Goal: Task Accomplishment & Management: Manage account settings

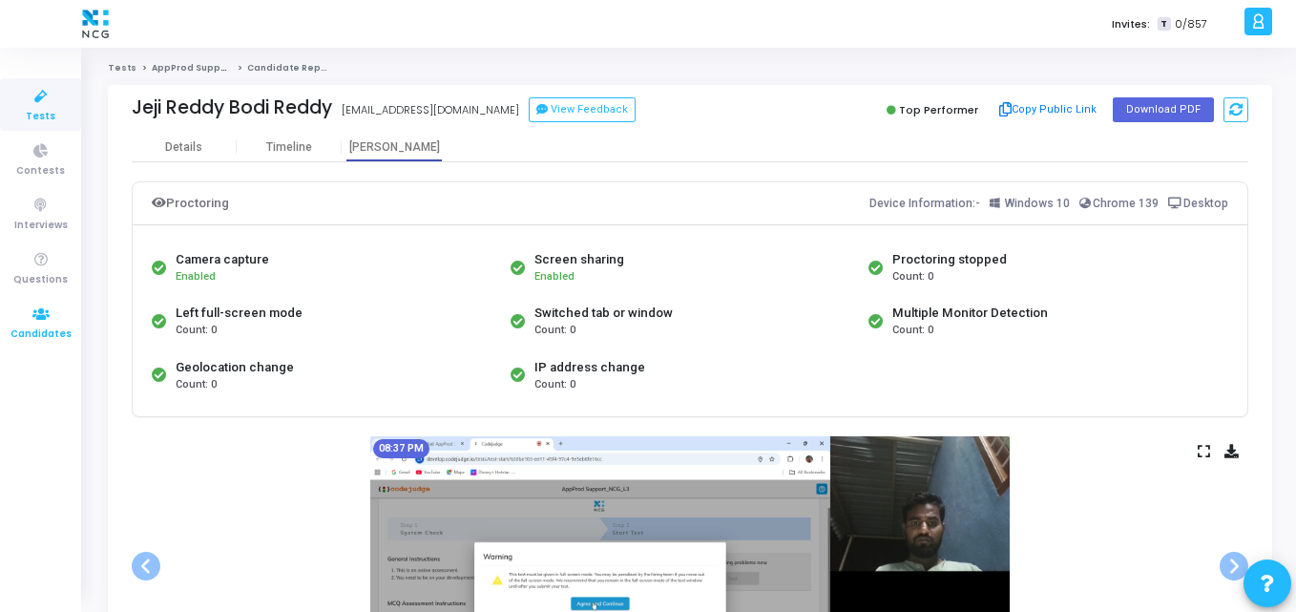
click at [32, 317] on icon at bounding box center [41, 315] width 40 height 24
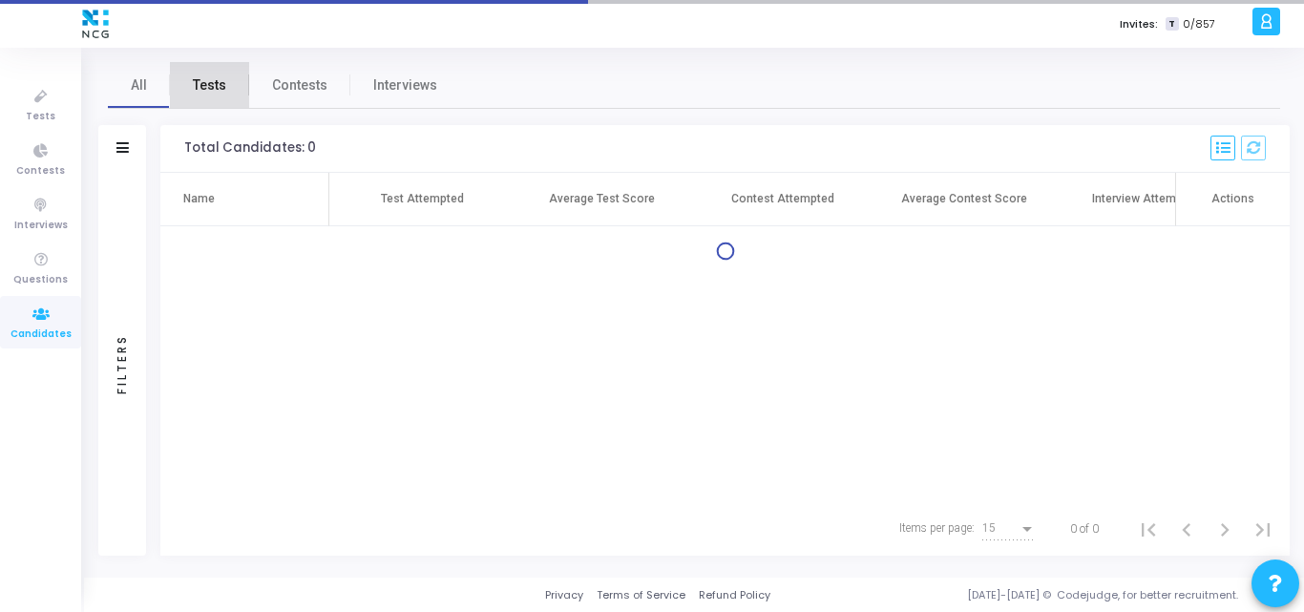
click at [212, 76] on span "Tests" at bounding box center [209, 85] width 33 height 20
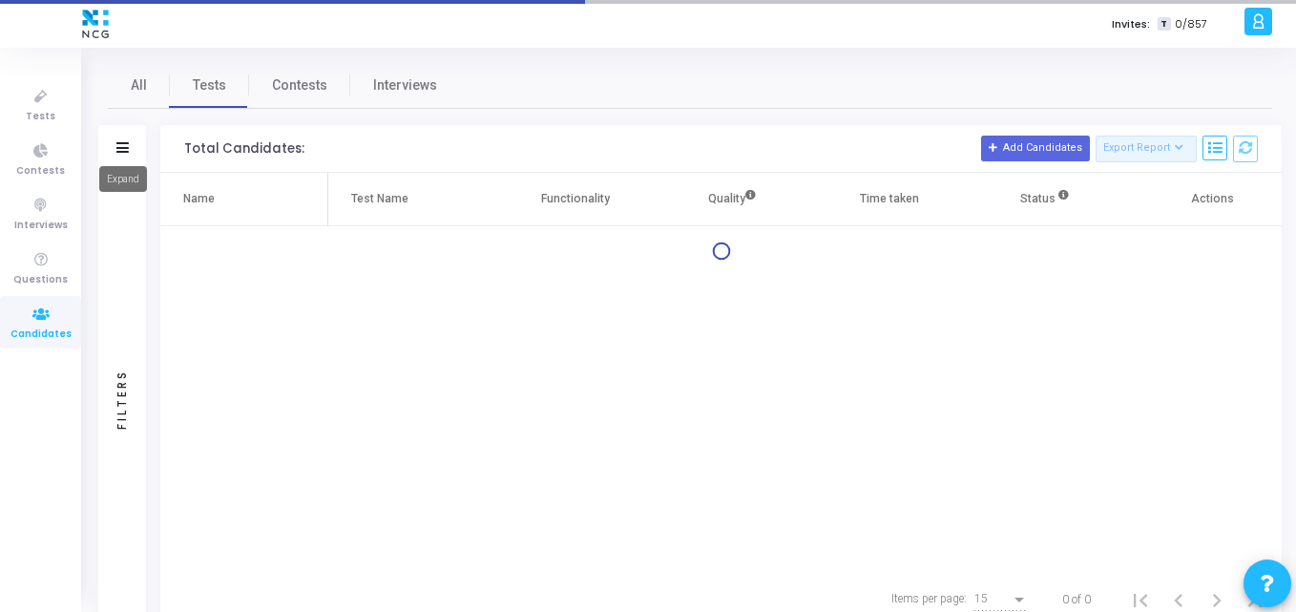
click at [120, 146] on icon at bounding box center [122, 147] width 12 height 10
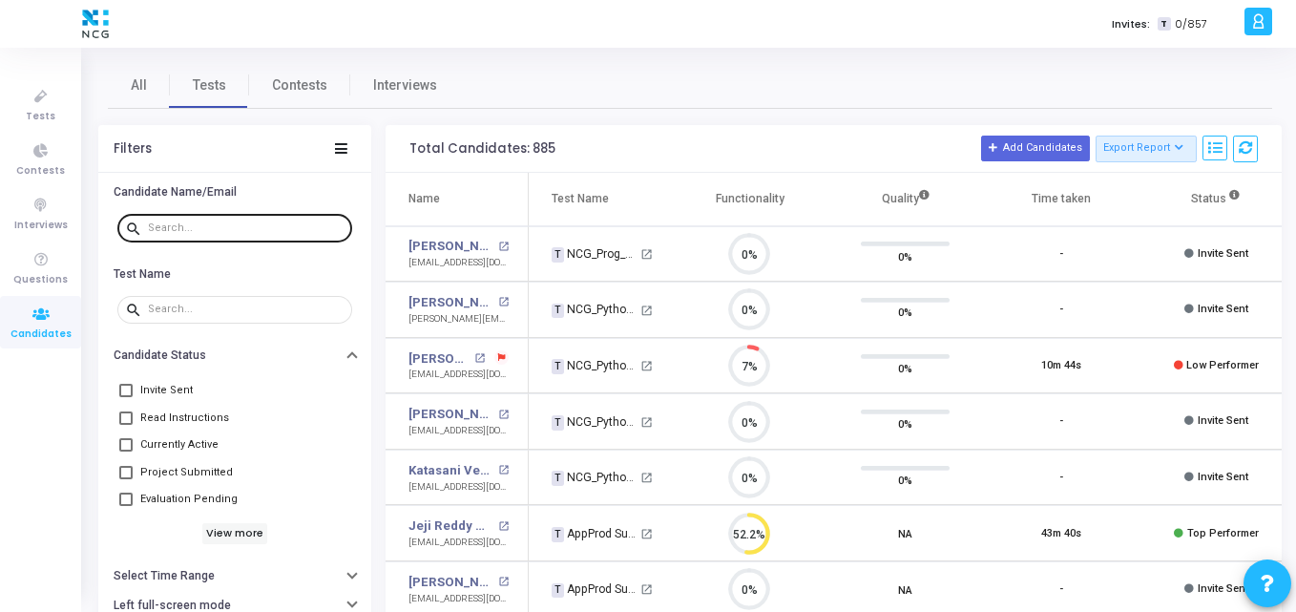
click at [196, 226] on input "text" at bounding box center [246, 227] width 197 height 11
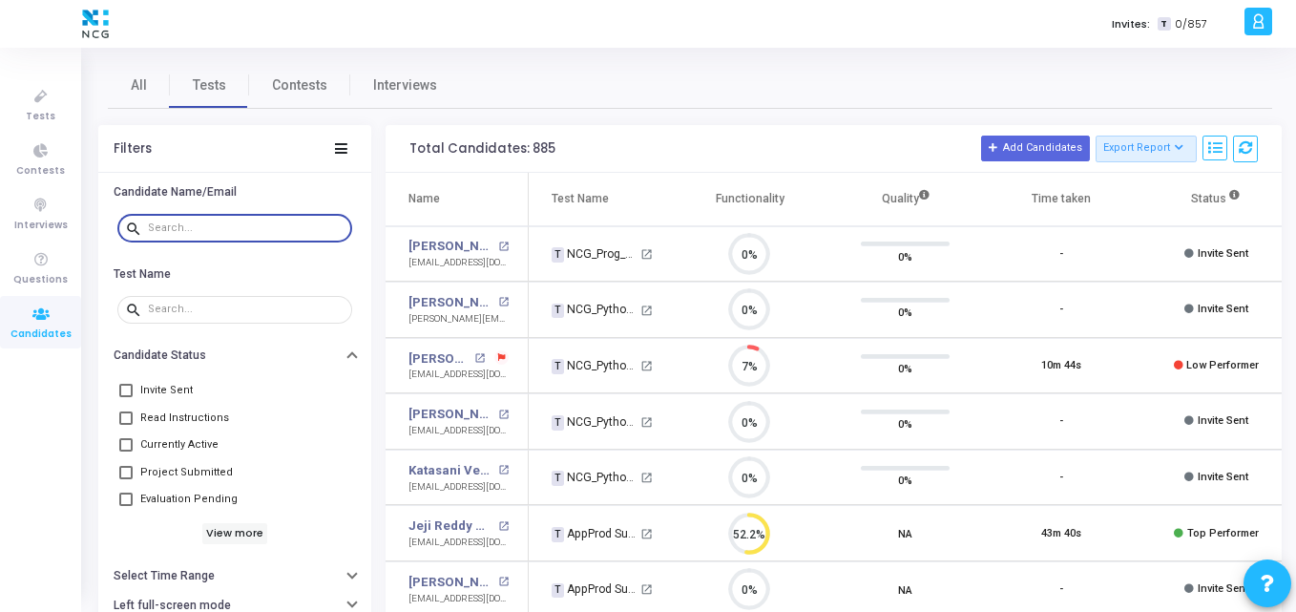
paste input "bargahgaurav9@gmail.com"
type input "bargahgaurav9@gmail.com"
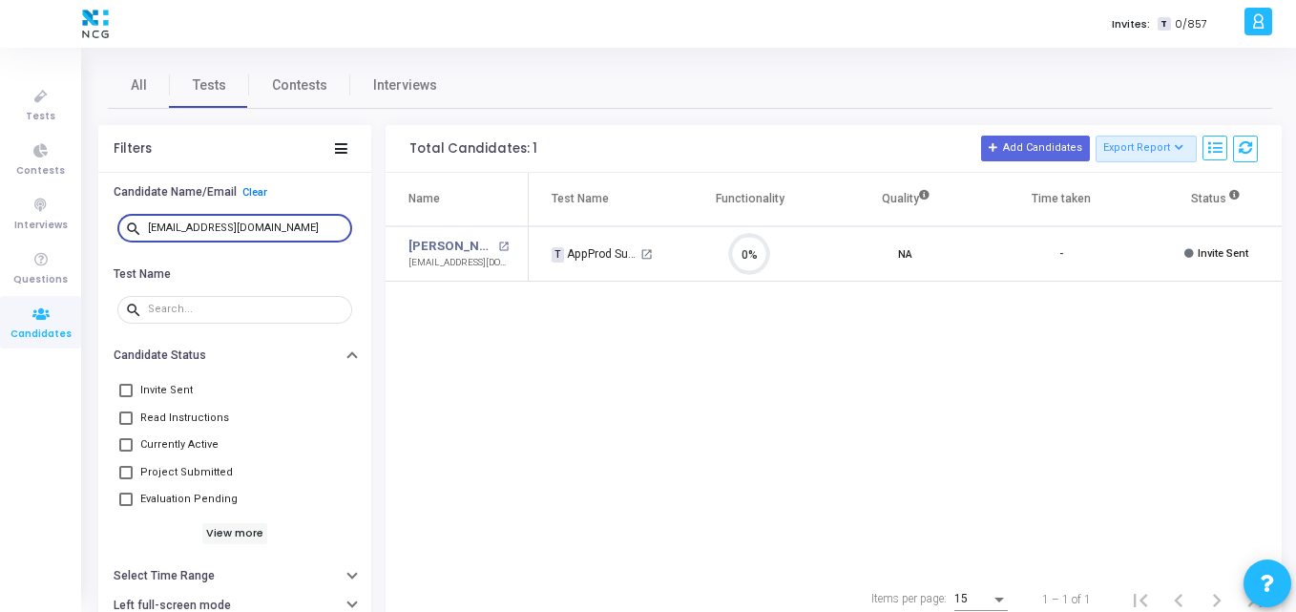
drag, startPoint x: 290, startPoint y: 223, endPoint x: 50, endPoint y: 240, distance: 241.1
click at [50, 240] on div "Tests Contests Interviews Questions Candidates Invites: T 0/857 K Kajal Setting…" at bounding box center [648, 306] width 1296 height 612
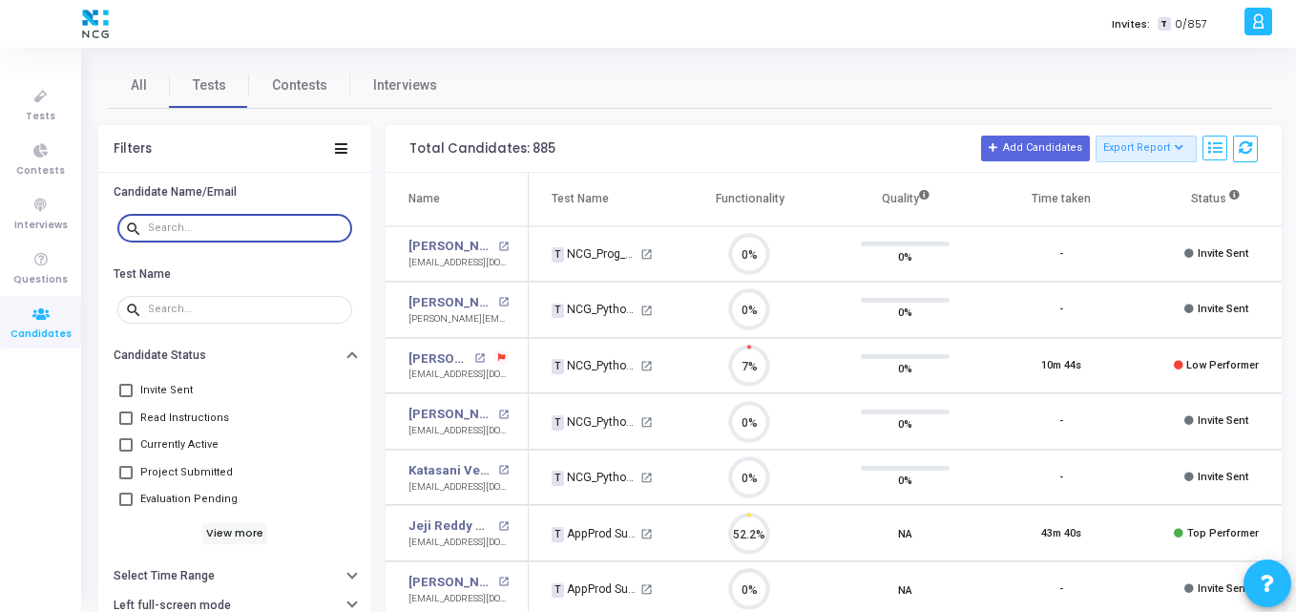
scroll to position [9, 9]
click at [185, 230] on input "text" at bounding box center [246, 227] width 197 height 11
paste input "venkatesh07y@gmail.com"
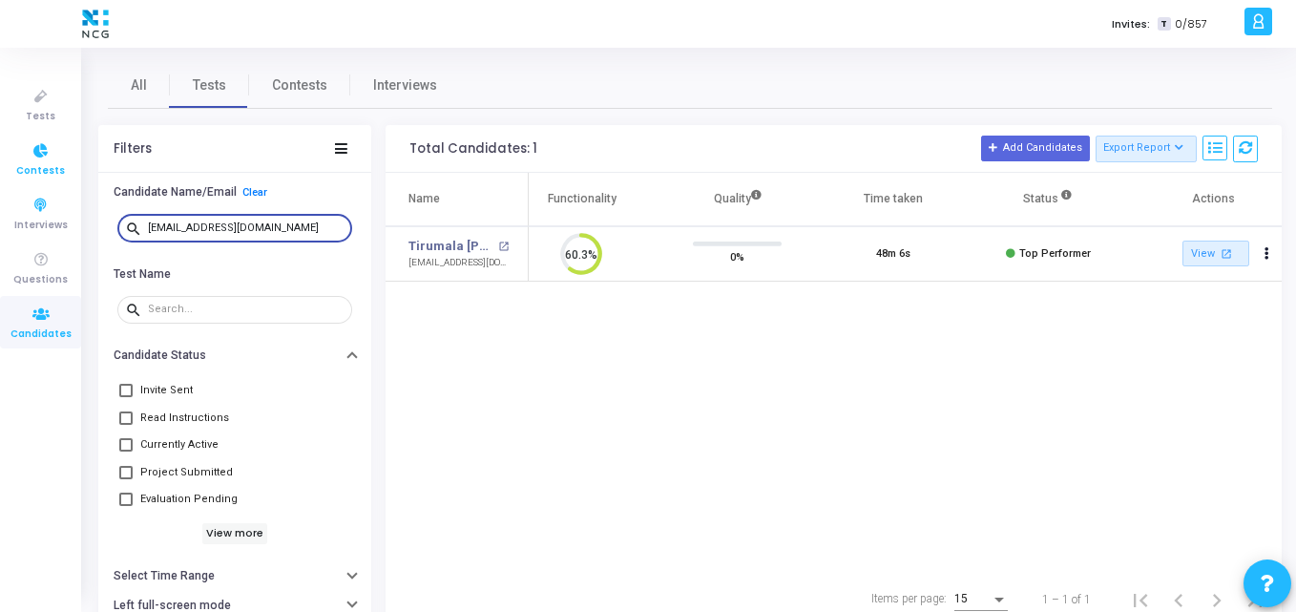
drag, startPoint x: 282, startPoint y: 224, endPoint x: 0, endPoint y: 170, distance: 286.8
click at [0, 170] on div "Tests Contests Interviews Questions Candidates Invites: T 0/857 K Kajal Setting…" at bounding box center [648, 306] width 1296 height 612
paste input "rojapallapothu2020@gmail.com"
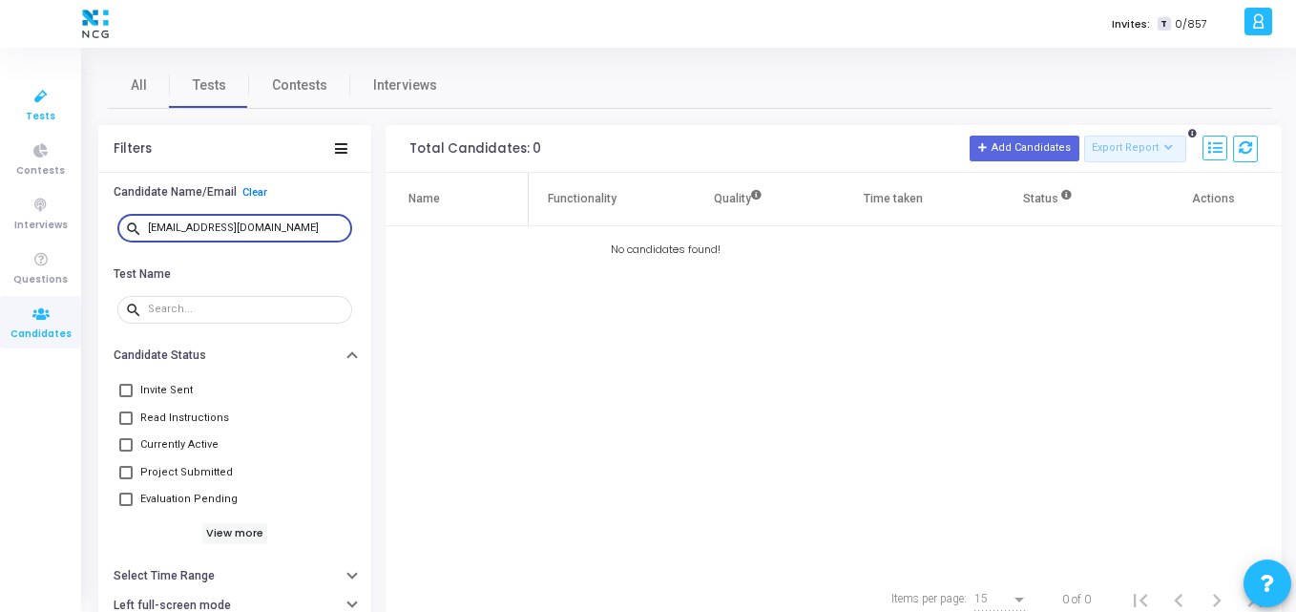
type input "rojapallapothu2020@gmail.com"
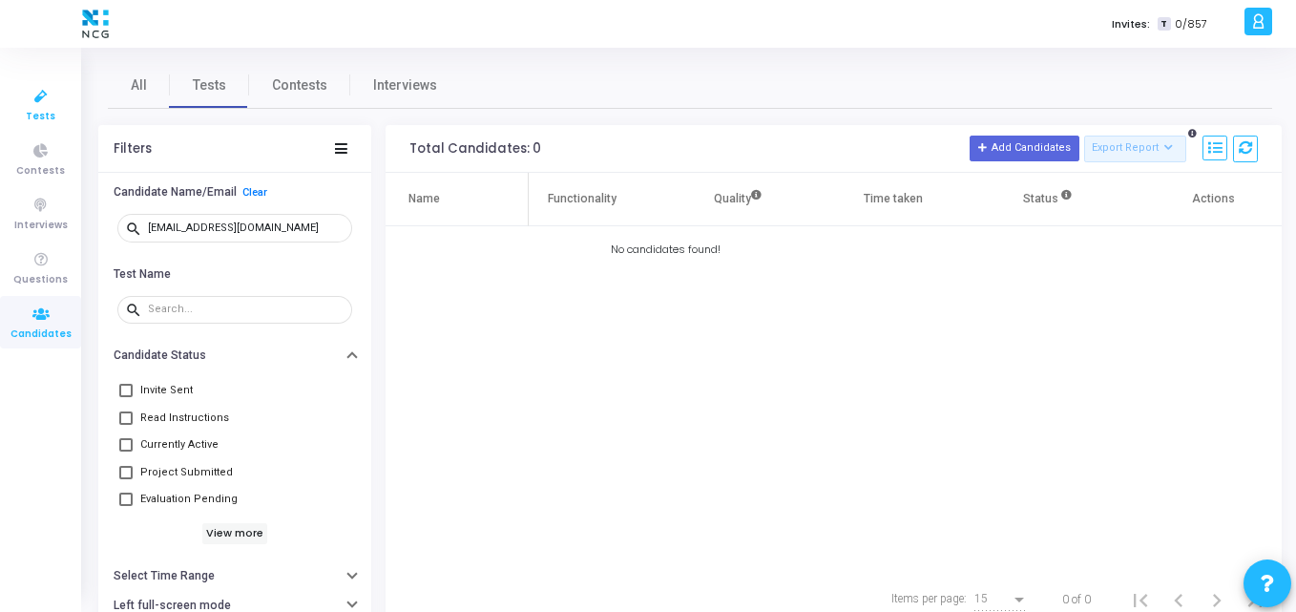
click at [29, 93] on icon at bounding box center [41, 97] width 40 height 24
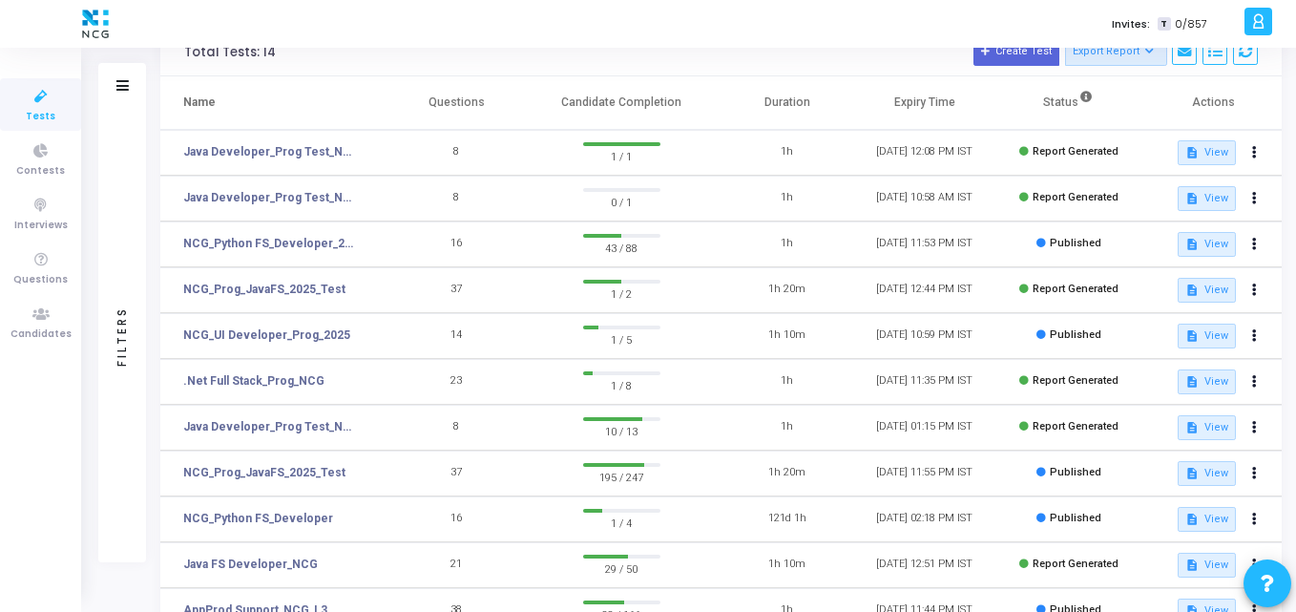
scroll to position [98, 0]
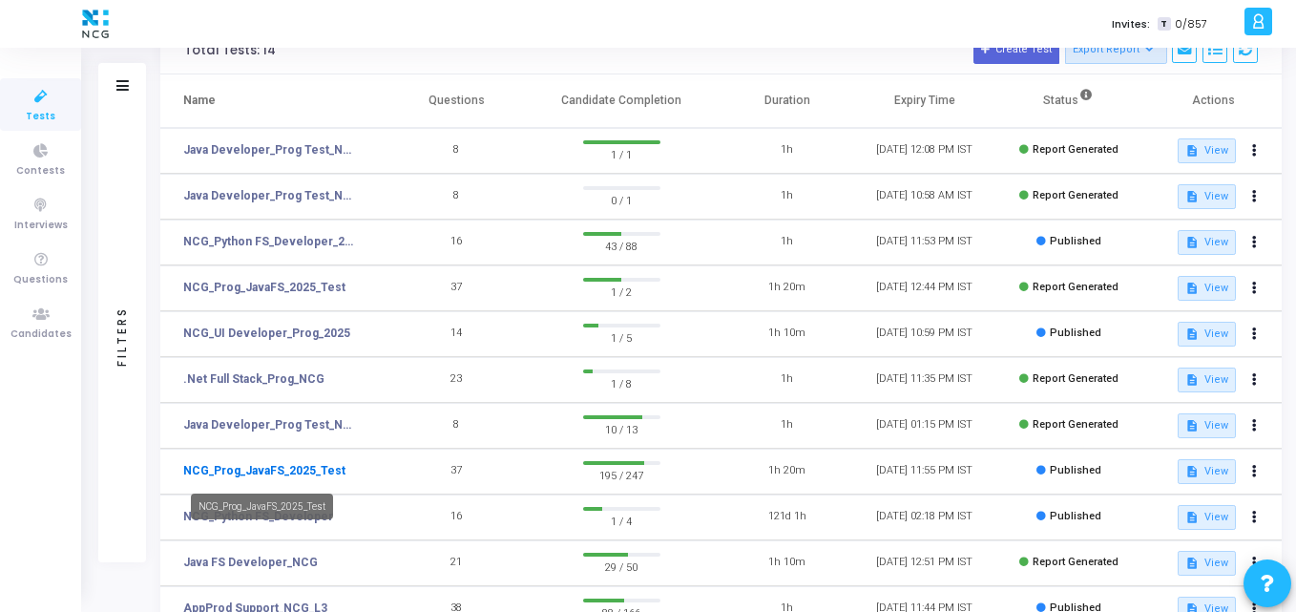
click at [292, 474] on link "NCG_Prog_JavaFS_2025_Test" at bounding box center [264, 470] width 162 height 17
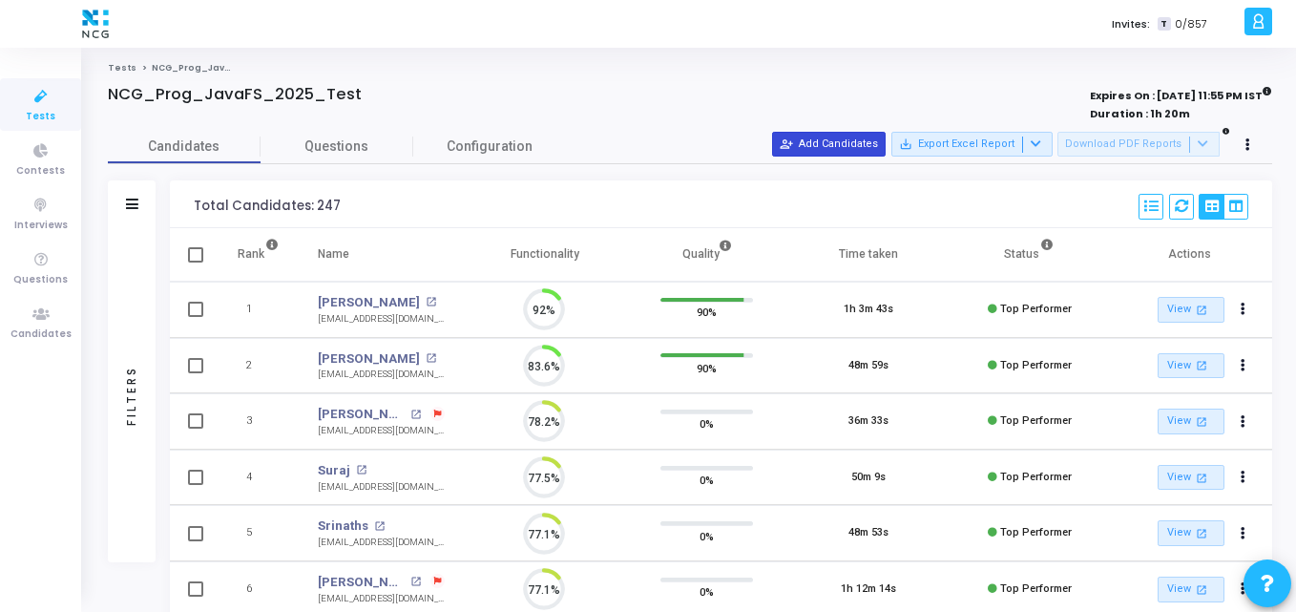
scroll to position [40, 49]
click at [846, 145] on button "person_add_alt Add Candidates" at bounding box center [829, 144] width 114 height 25
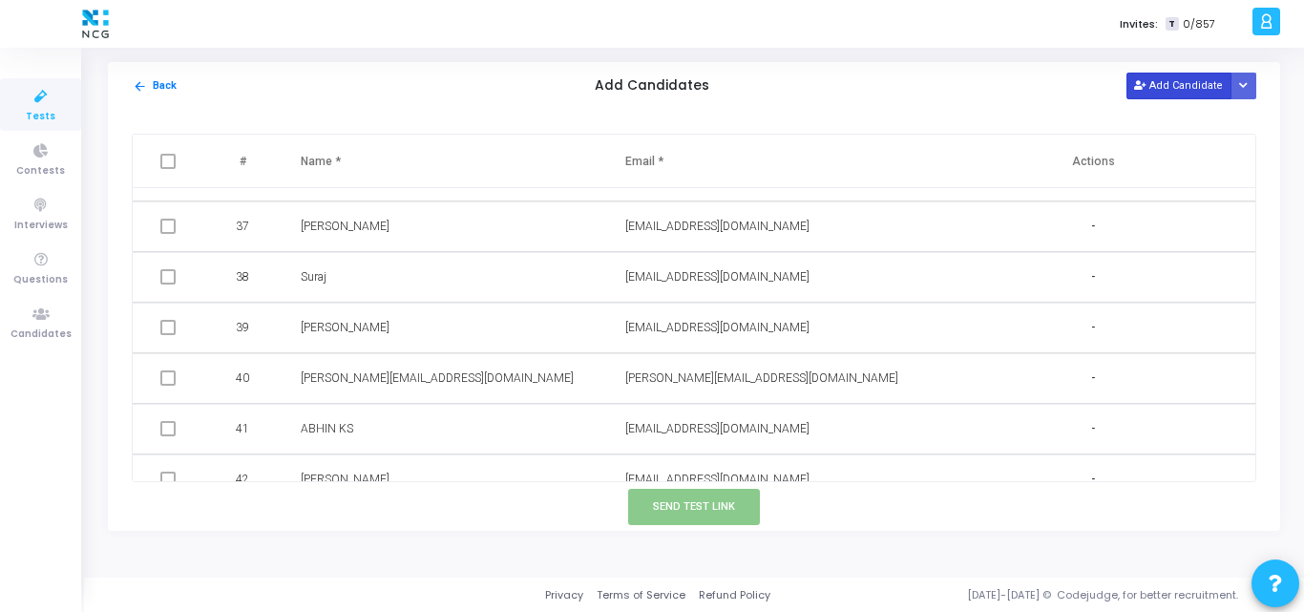
click at [1187, 75] on button "Add Candidate" at bounding box center [1178, 86] width 105 height 26
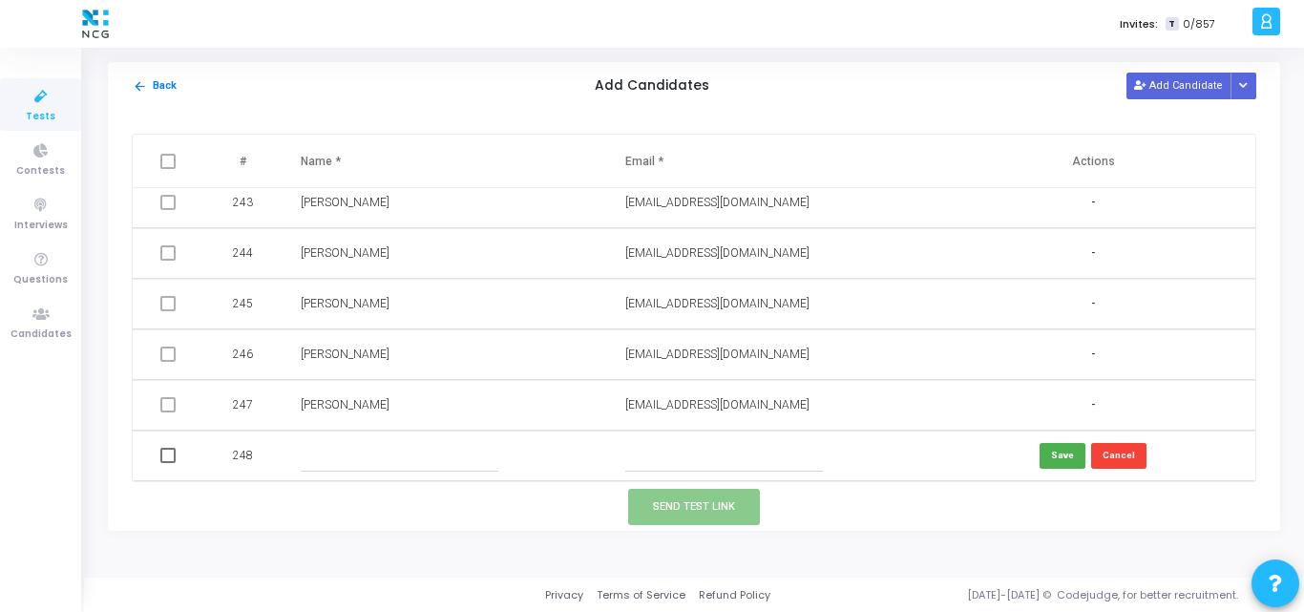
click at [650, 456] on input "text" at bounding box center [724, 455] width 198 height 31
paste input "rojapallapothu2020@gmail.com"
type input "rojapallapothu2020@gmail.com"
click at [356, 453] on input "text" at bounding box center [400, 455] width 198 height 31
paste input "Roja Pallapothu"
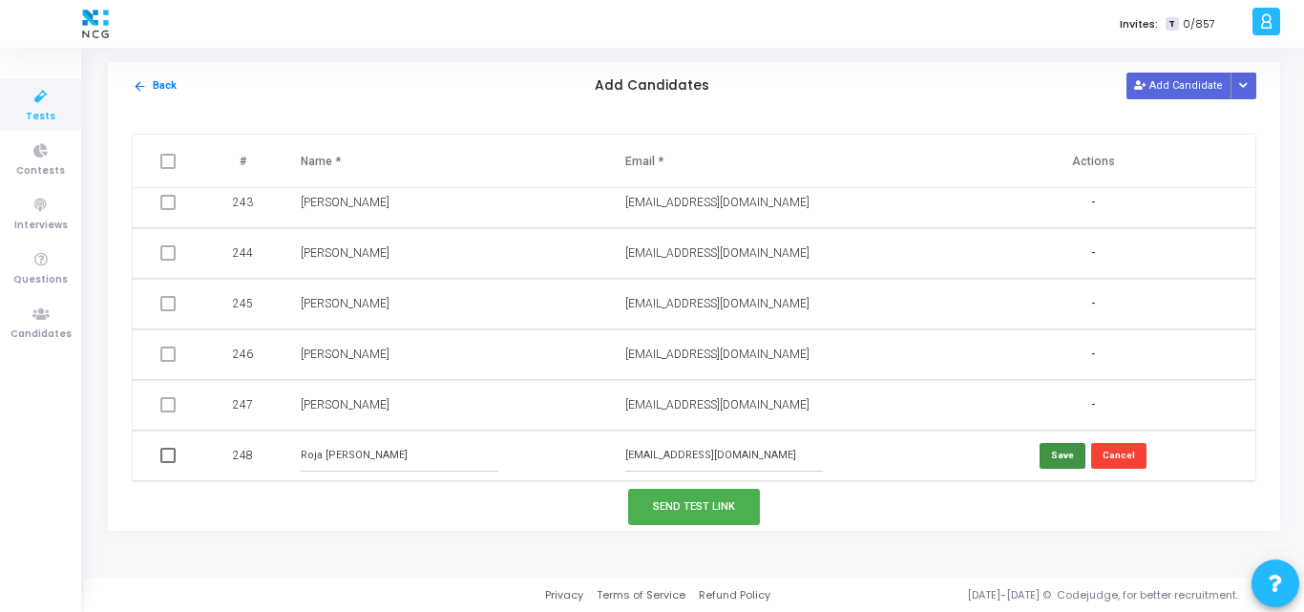
type input "Roja Pallapothu"
click at [1059, 452] on button "Save" at bounding box center [1062, 456] width 46 height 26
click at [169, 455] on span at bounding box center [167, 455] width 15 height 15
click at [168, 463] on input "checkbox" at bounding box center [167, 463] width 1 height 1
checkbox input "true"
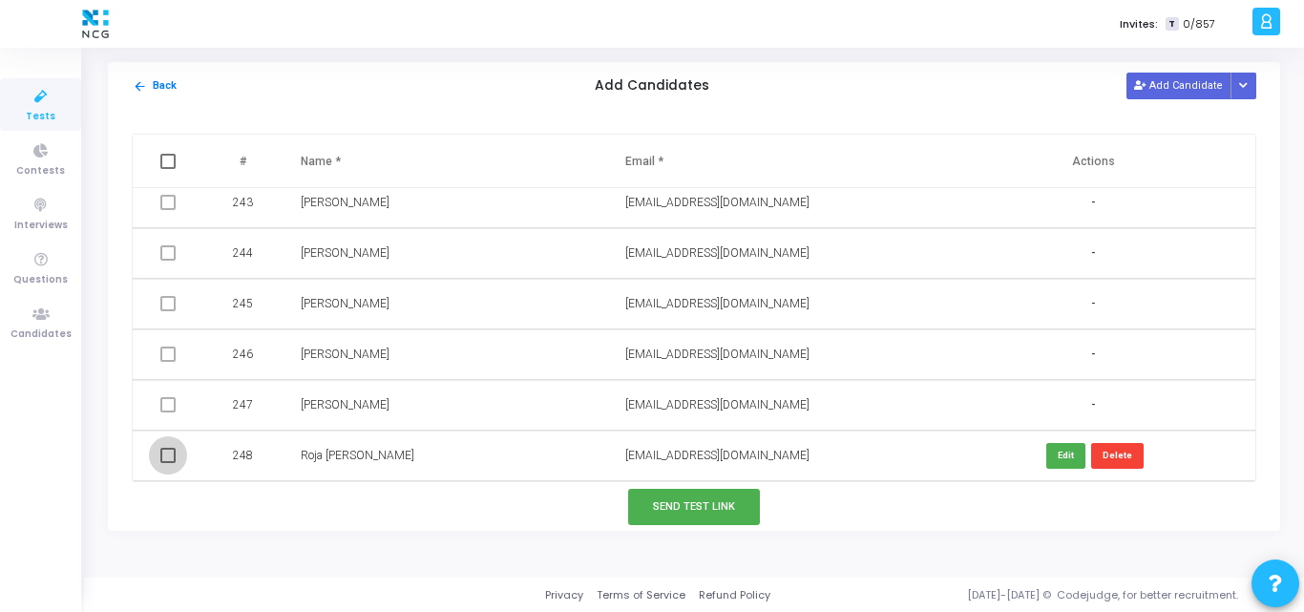
checkbox input "true"
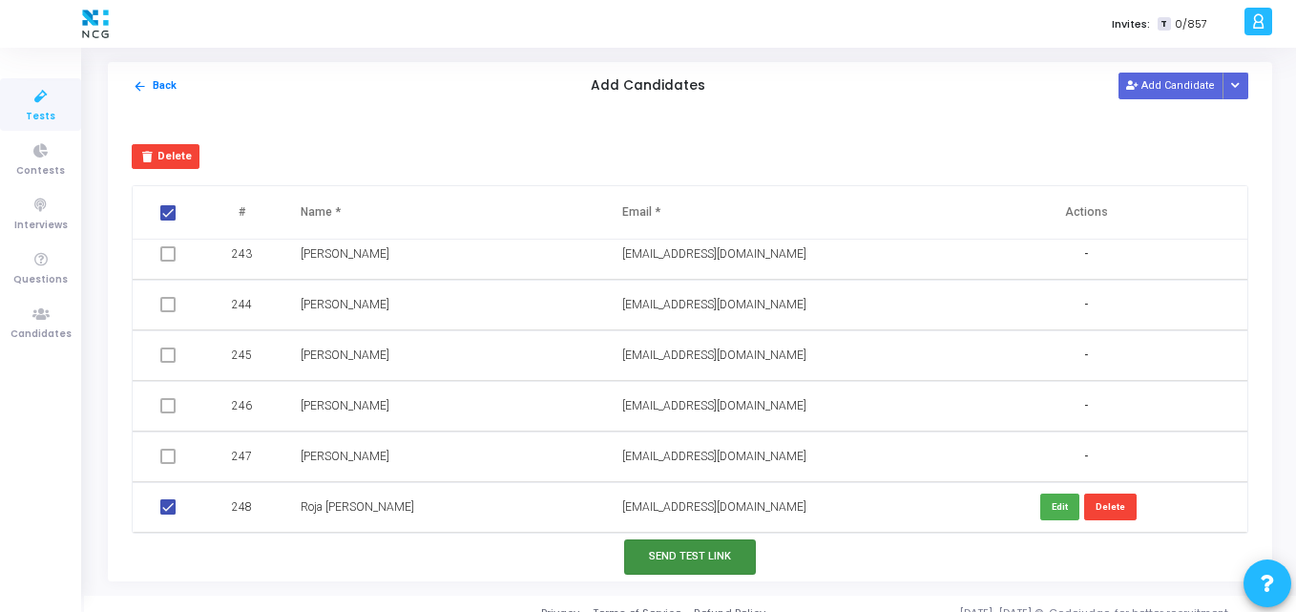
click at [657, 561] on button "Send Test Link" at bounding box center [690, 556] width 132 height 35
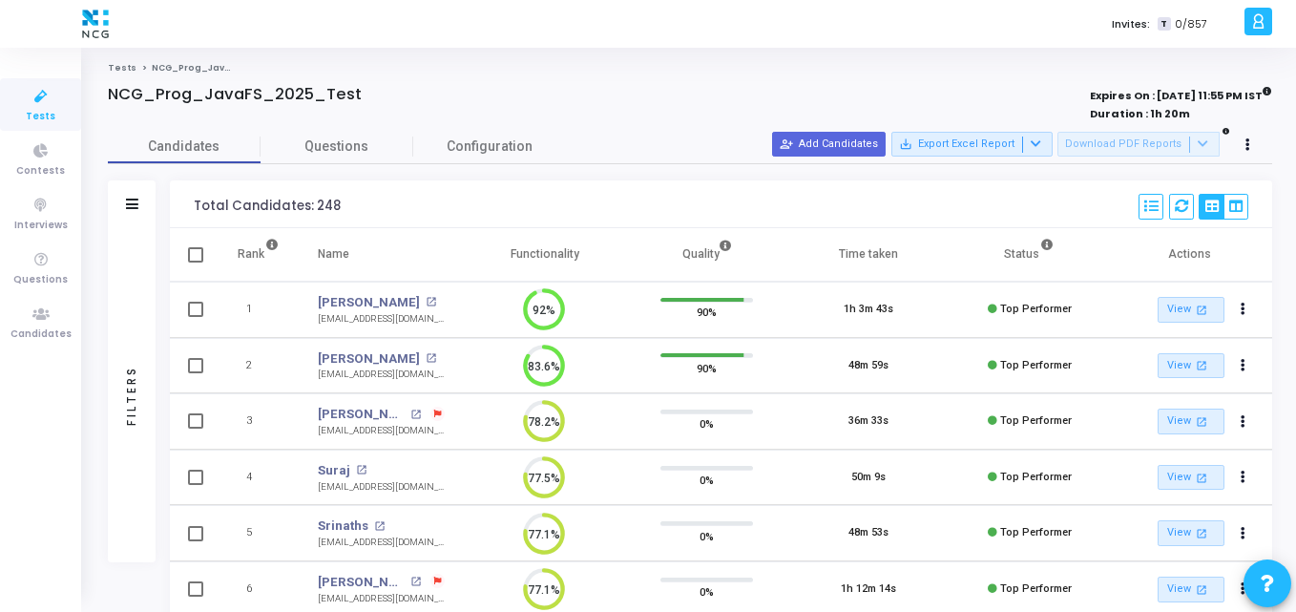
scroll to position [9, 9]
click at [678, 148] on div "Candidates Questions Configuration" at bounding box center [690, 146] width 1164 height 33
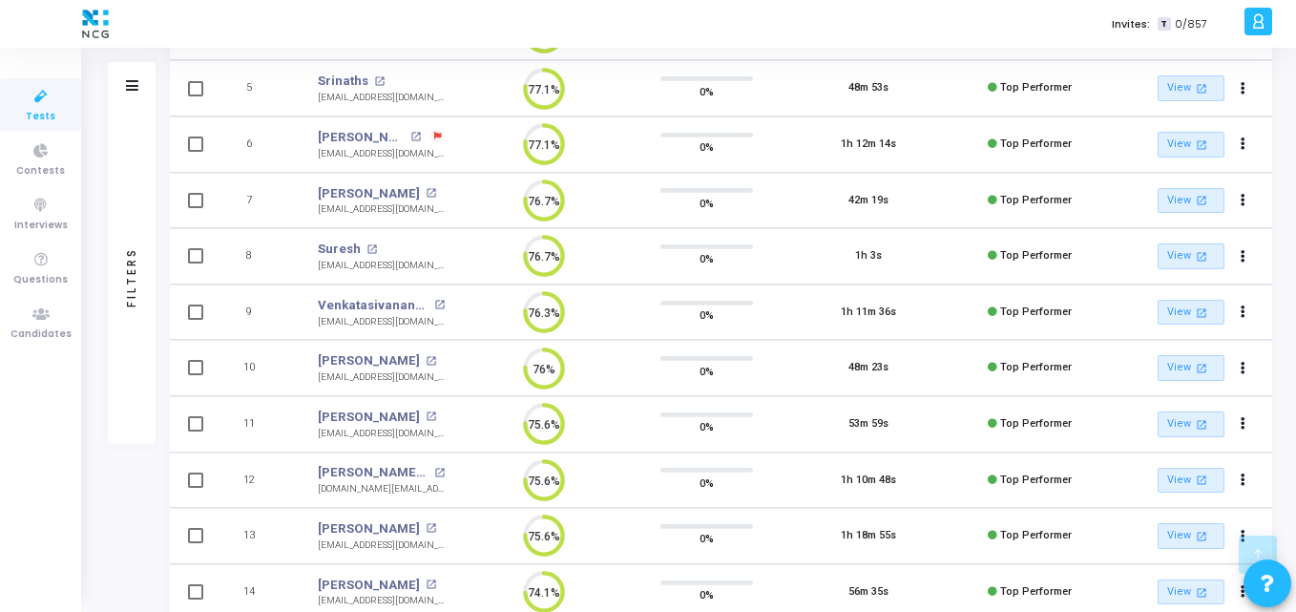
scroll to position [0, 0]
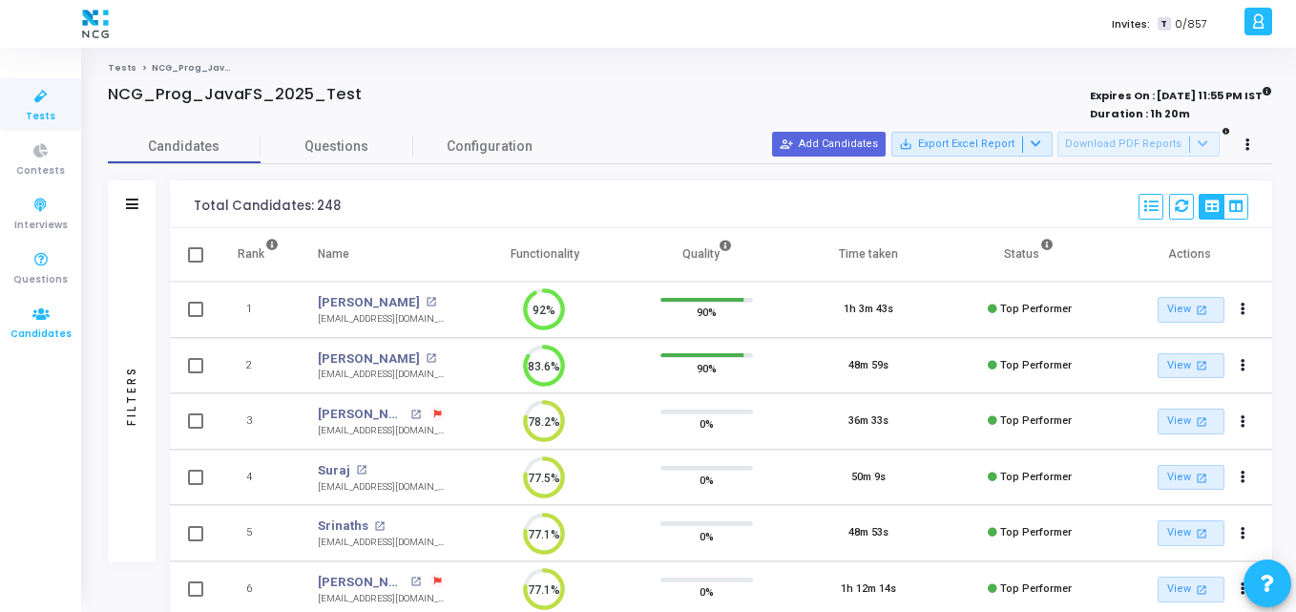
click at [36, 326] on span "Candidates" at bounding box center [40, 334] width 61 height 16
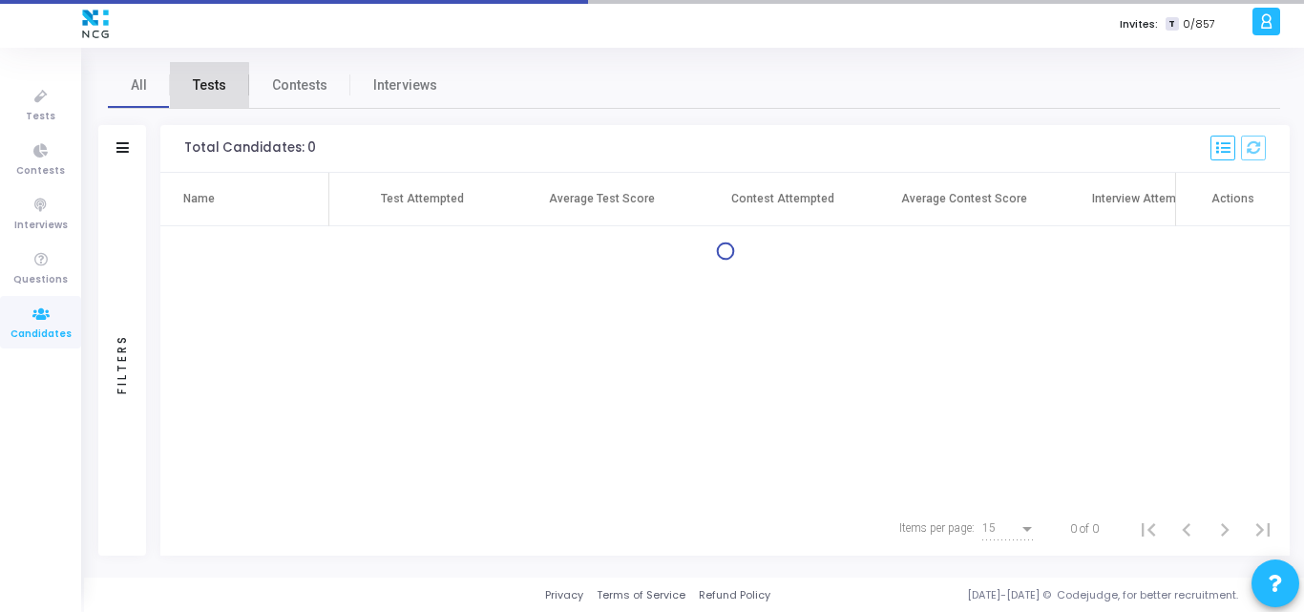
click at [208, 87] on span "Tests" at bounding box center [209, 85] width 33 height 20
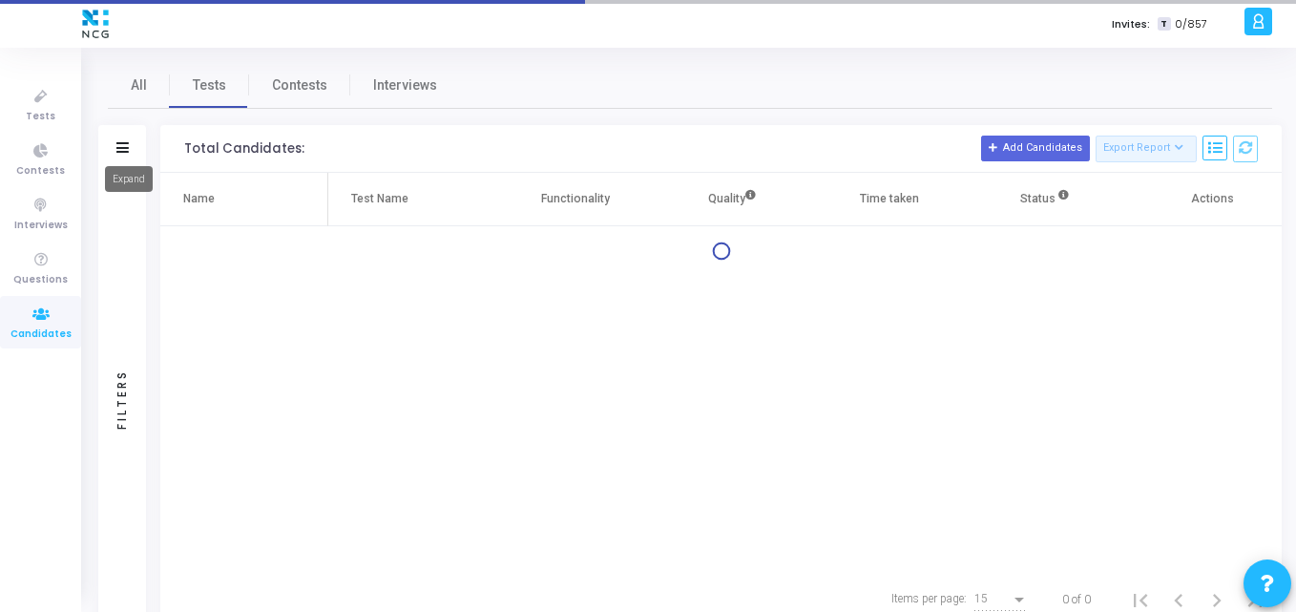
click at [125, 148] on icon at bounding box center [122, 147] width 12 height 10
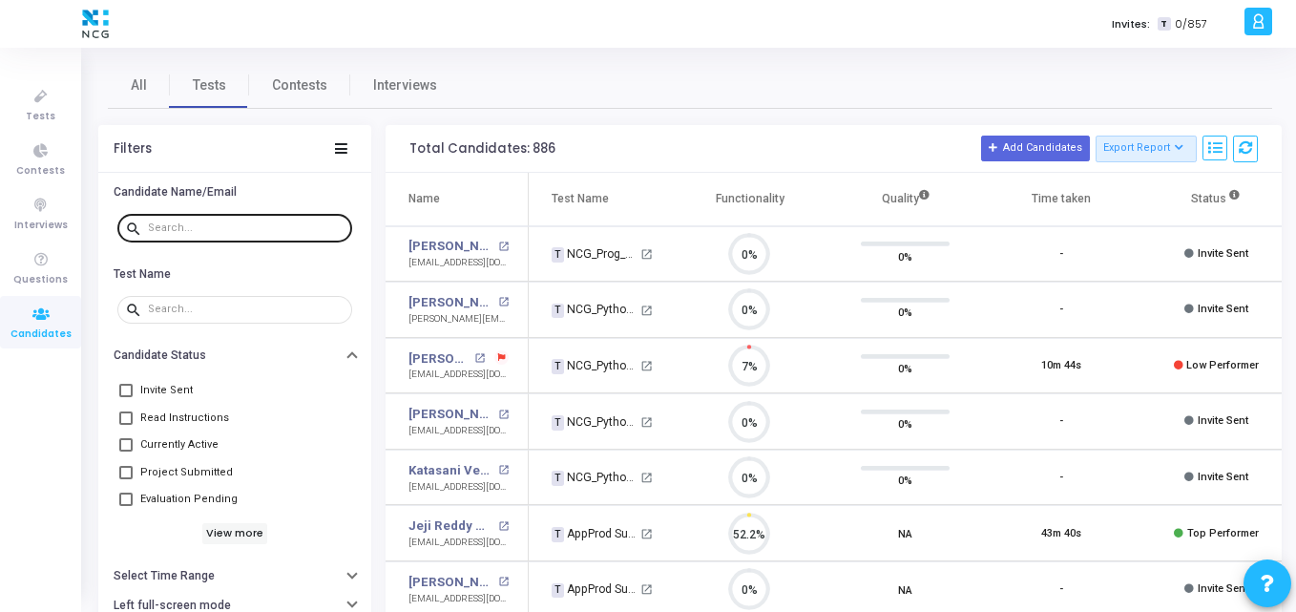
scroll to position [40, 49]
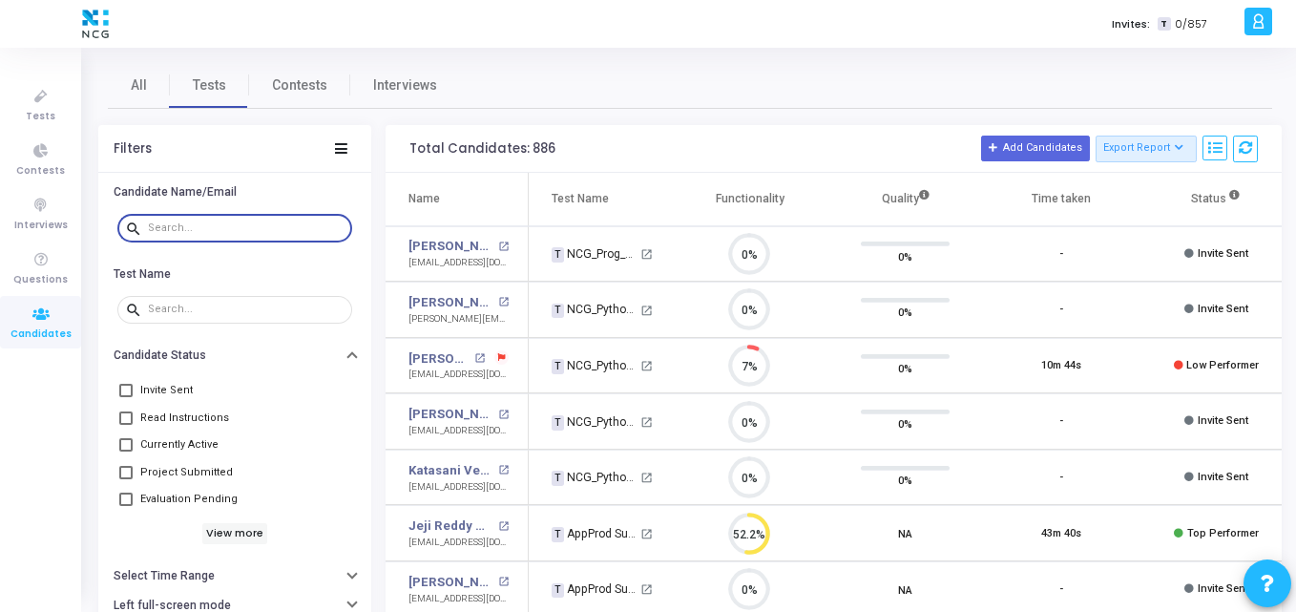
click at [200, 225] on input "text" at bounding box center [246, 227] width 197 height 11
paste input "abhishek.kamble1993@gmail.com"
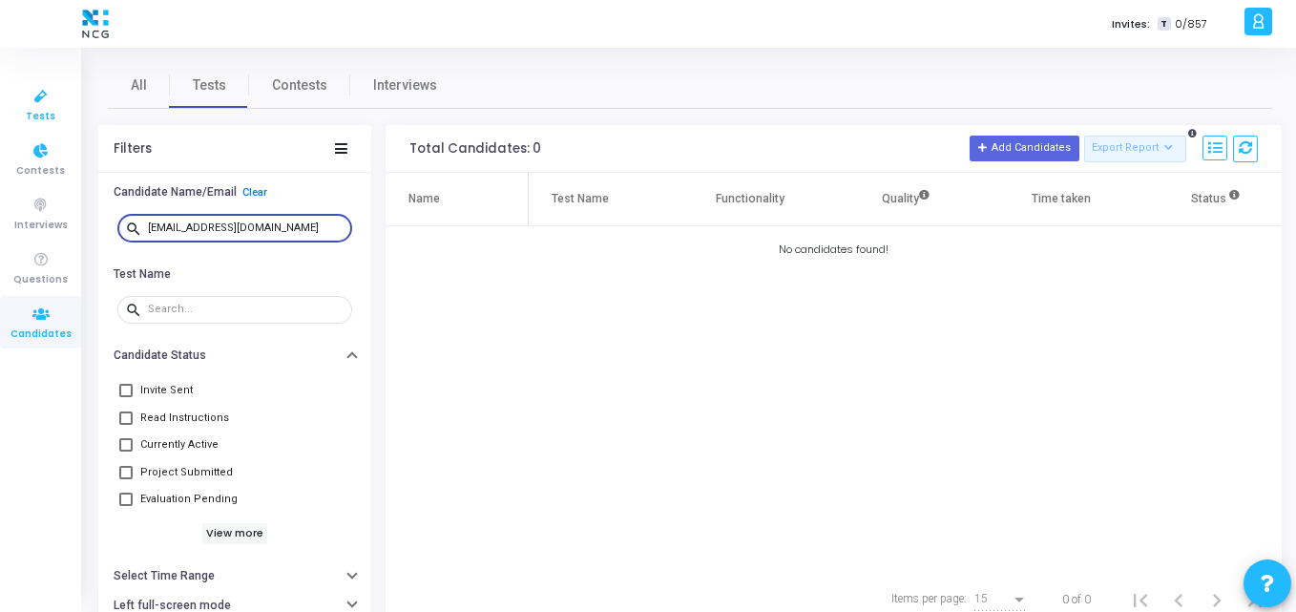
type input "abhishek.kamble1993@gmail.com"
click at [16, 86] on link "Tests" at bounding box center [40, 104] width 81 height 52
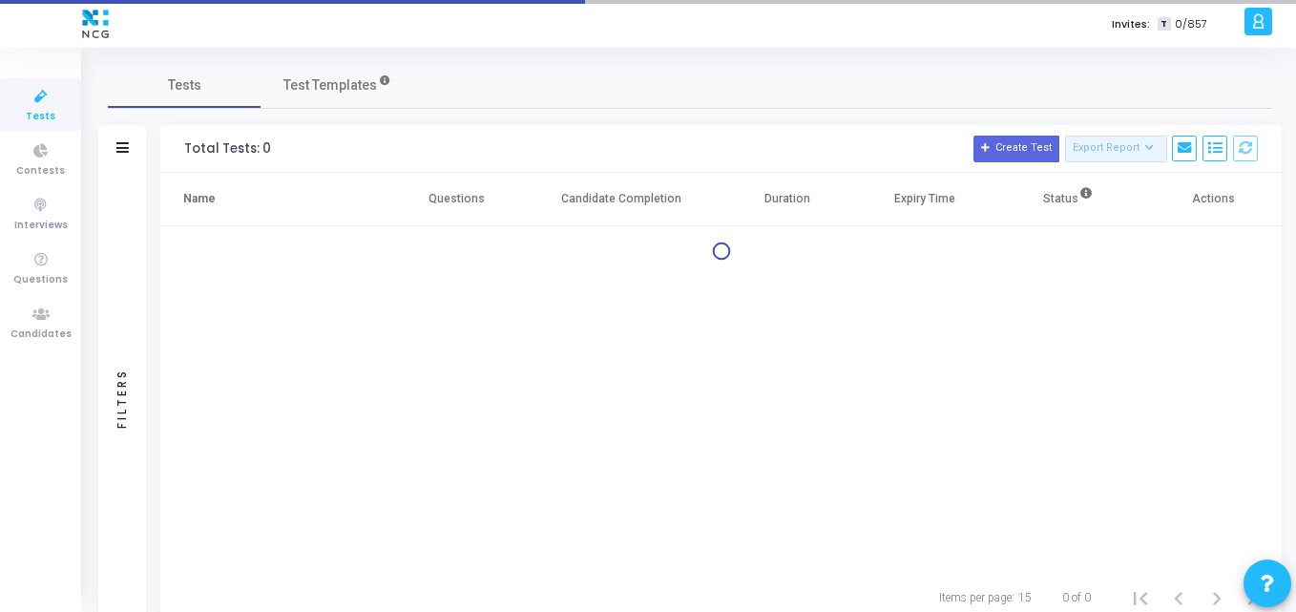
click at [16, 86] on link "Tests" at bounding box center [40, 104] width 81 height 52
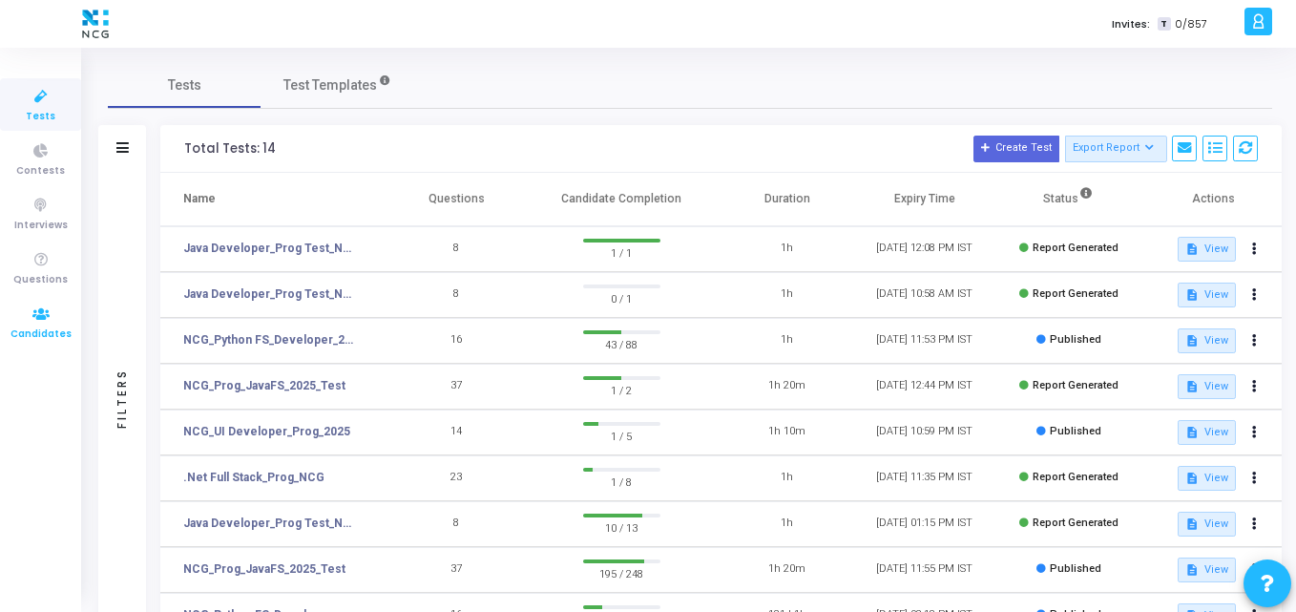
click at [39, 308] on icon at bounding box center [41, 315] width 40 height 24
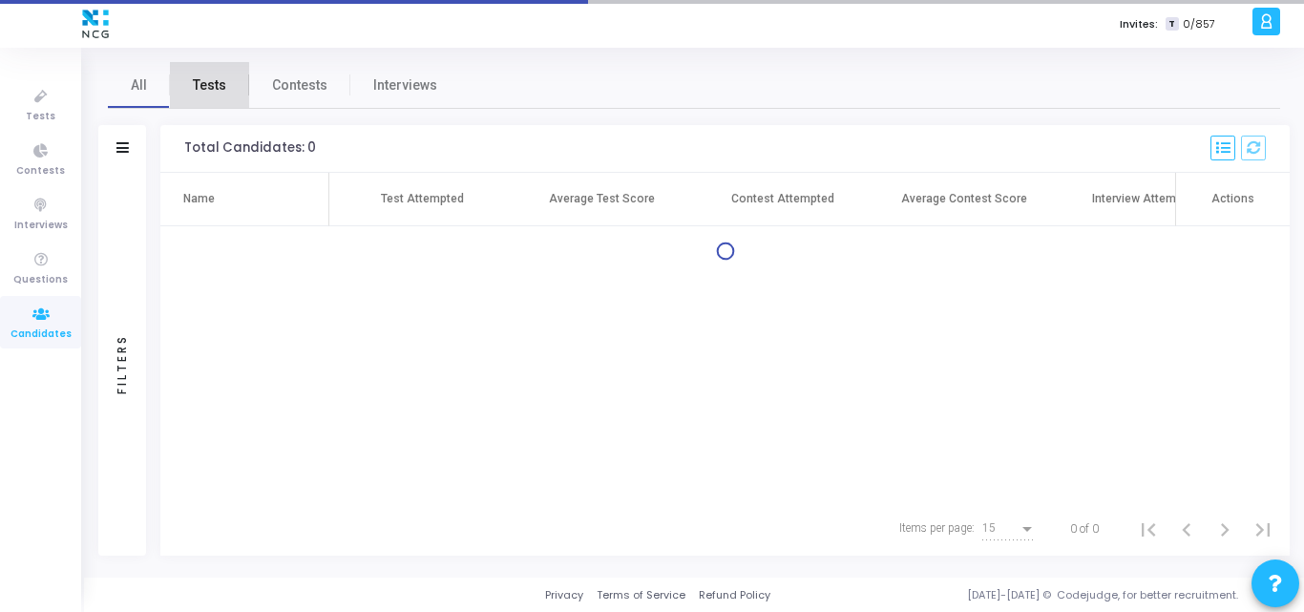
click at [200, 101] on link "Tests" at bounding box center [209, 85] width 79 height 46
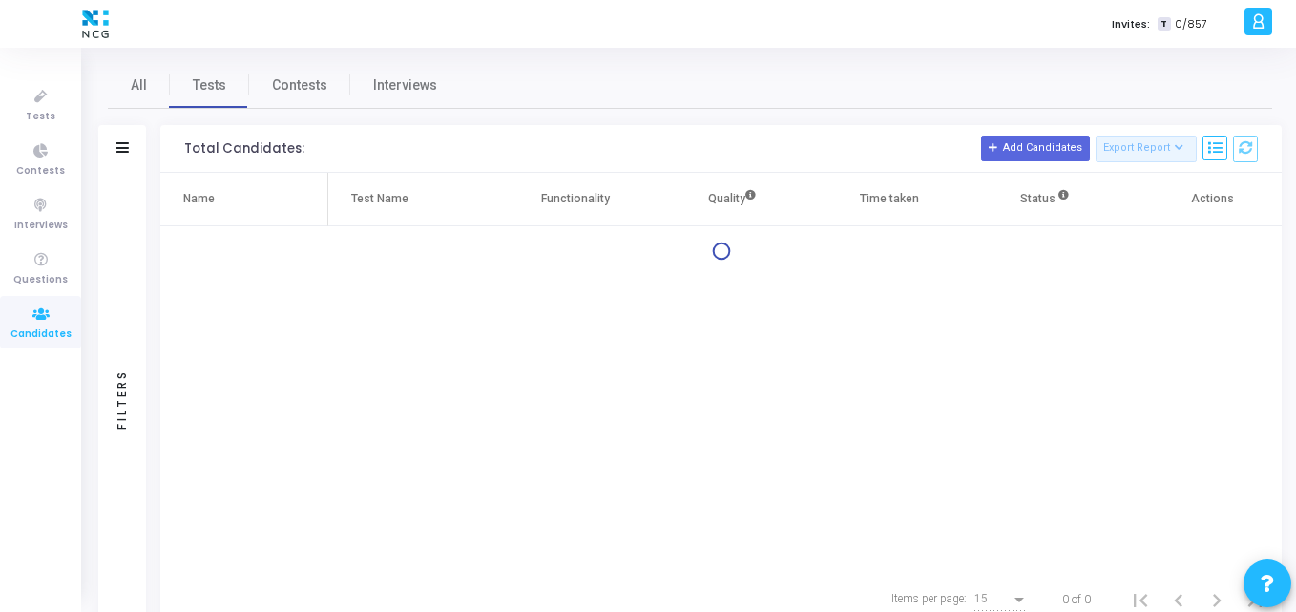
click at [134, 147] on div "Filters" at bounding box center [122, 149] width 48 height 48
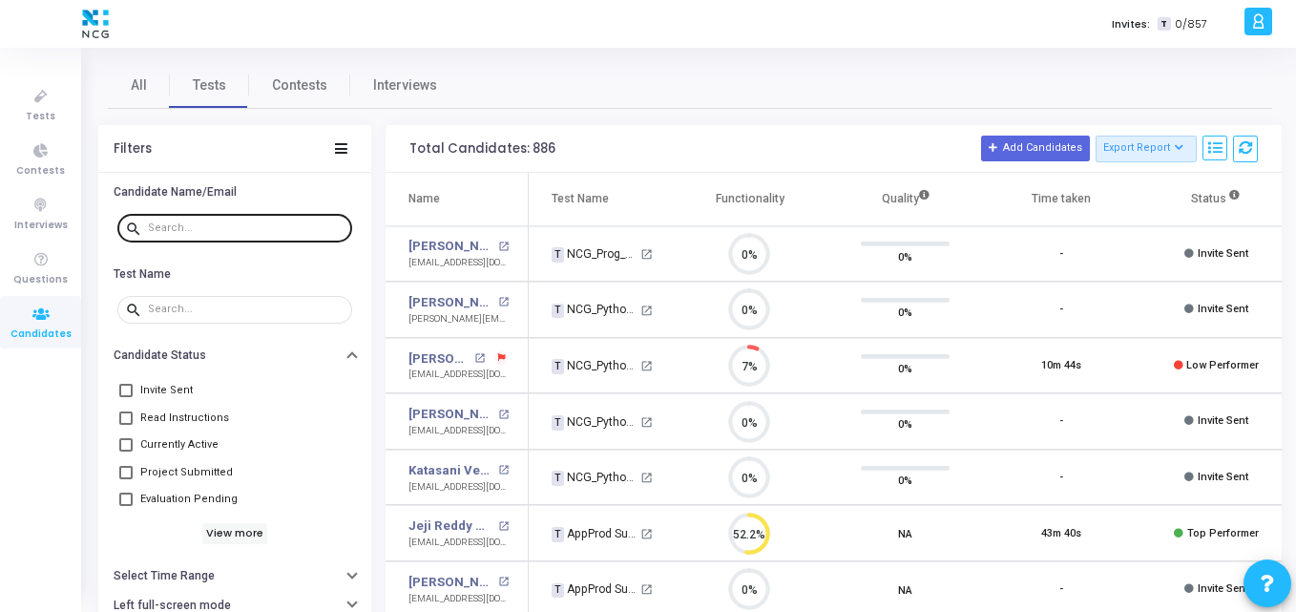
click at [240, 219] on div at bounding box center [246, 227] width 197 height 31
paste input "smitthakur@gmail.com"
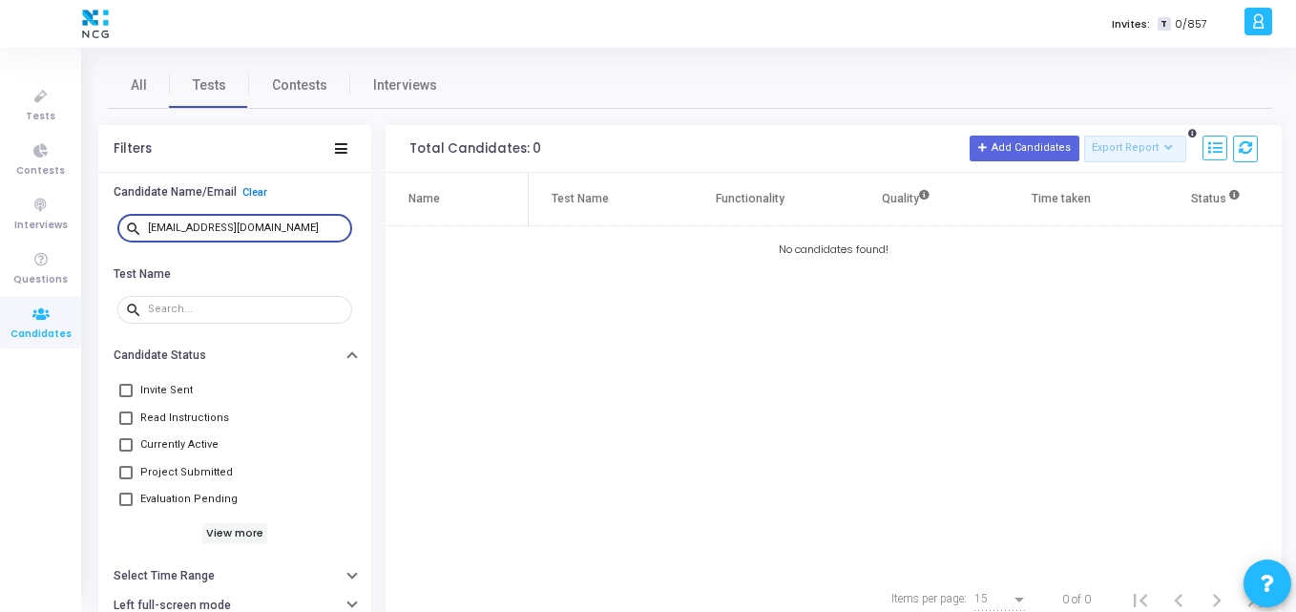
type input "smitthakur@gmail.com"
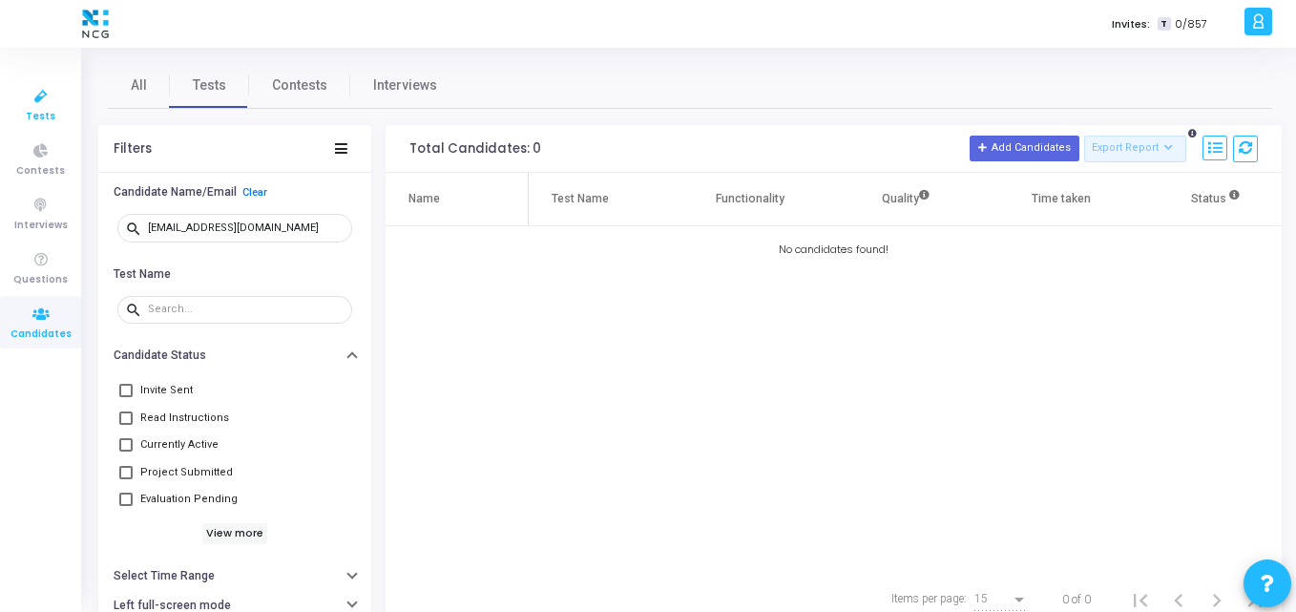
click at [60, 96] on icon at bounding box center [41, 97] width 40 height 24
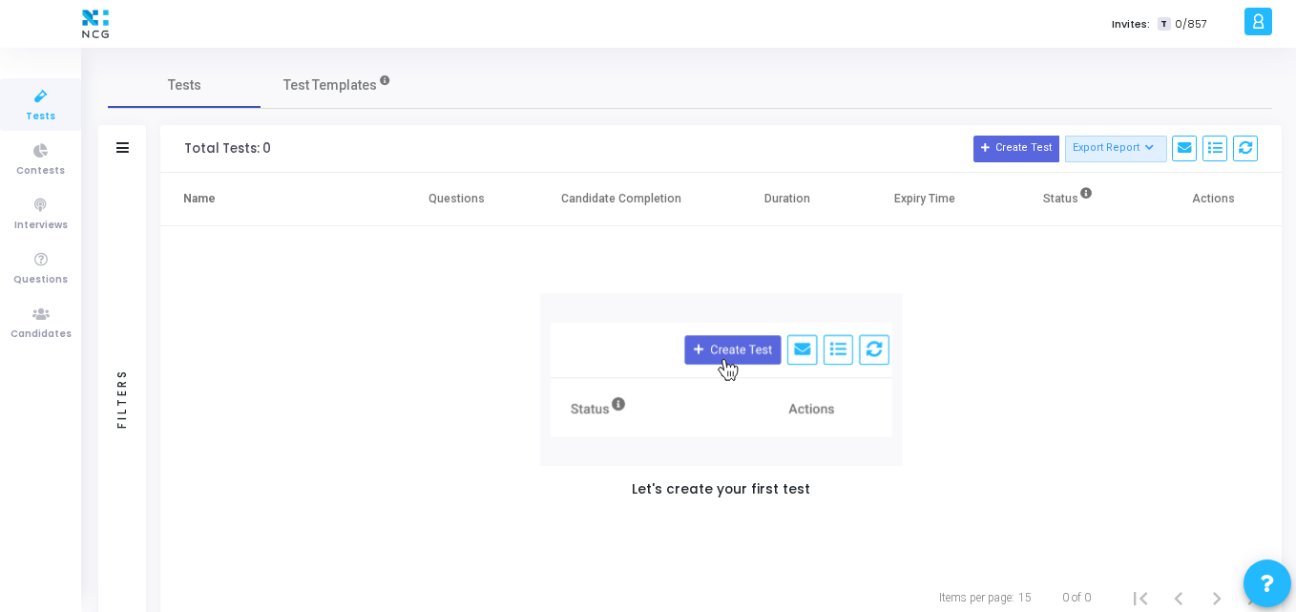
click at [58, 122] on link "Tests" at bounding box center [40, 104] width 81 height 52
click at [326, 79] on span "Test Templates" at bounding box center [330, 85] width 94 height 20
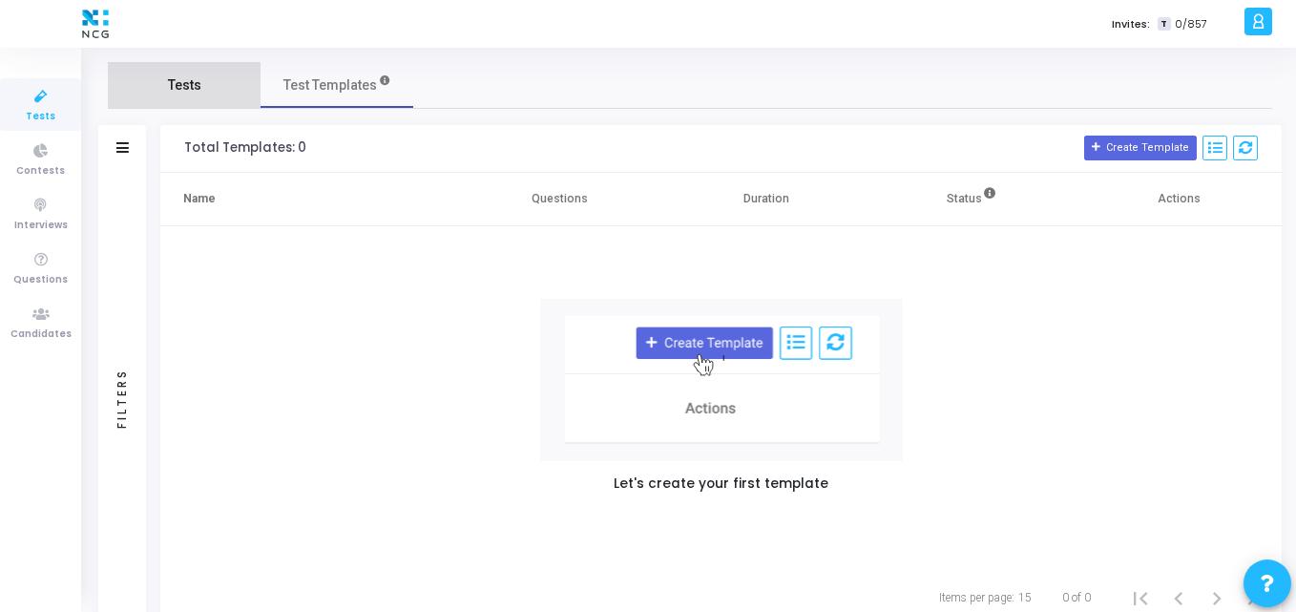
click at [173, 87] on span "Tests" at bounding box center [184, 85] width 33 height 20
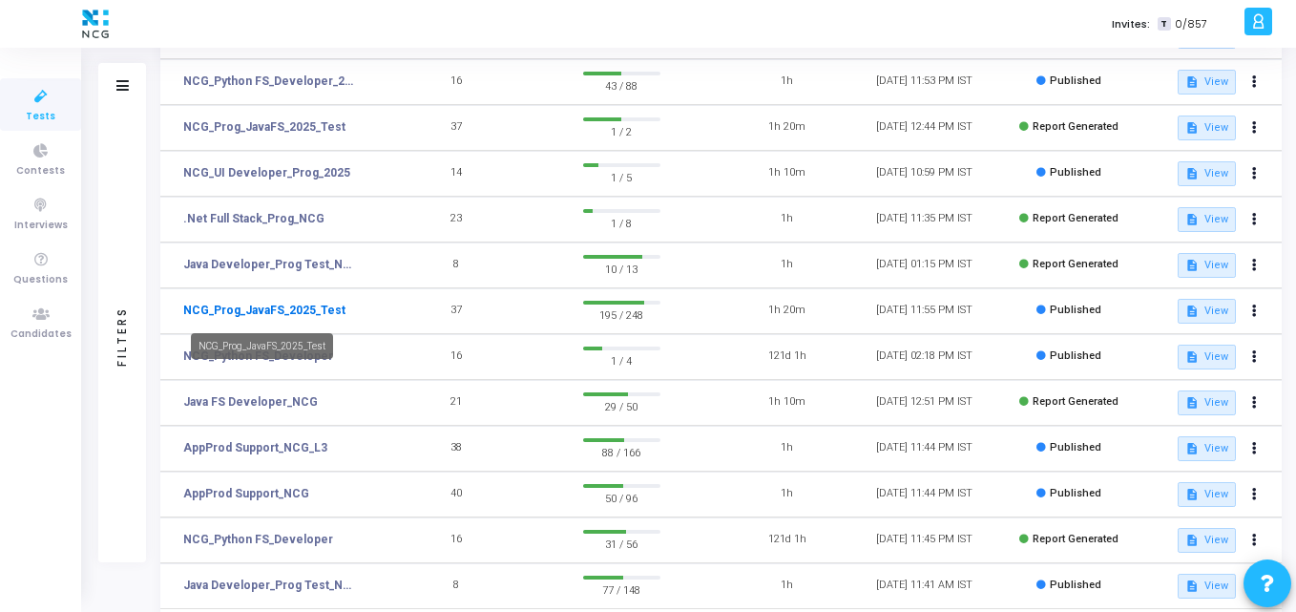
click at [278, 305] on link "NCG_Prog_JavaFS_2025_Test" at bounding box center [264, 310] width 162 height 17
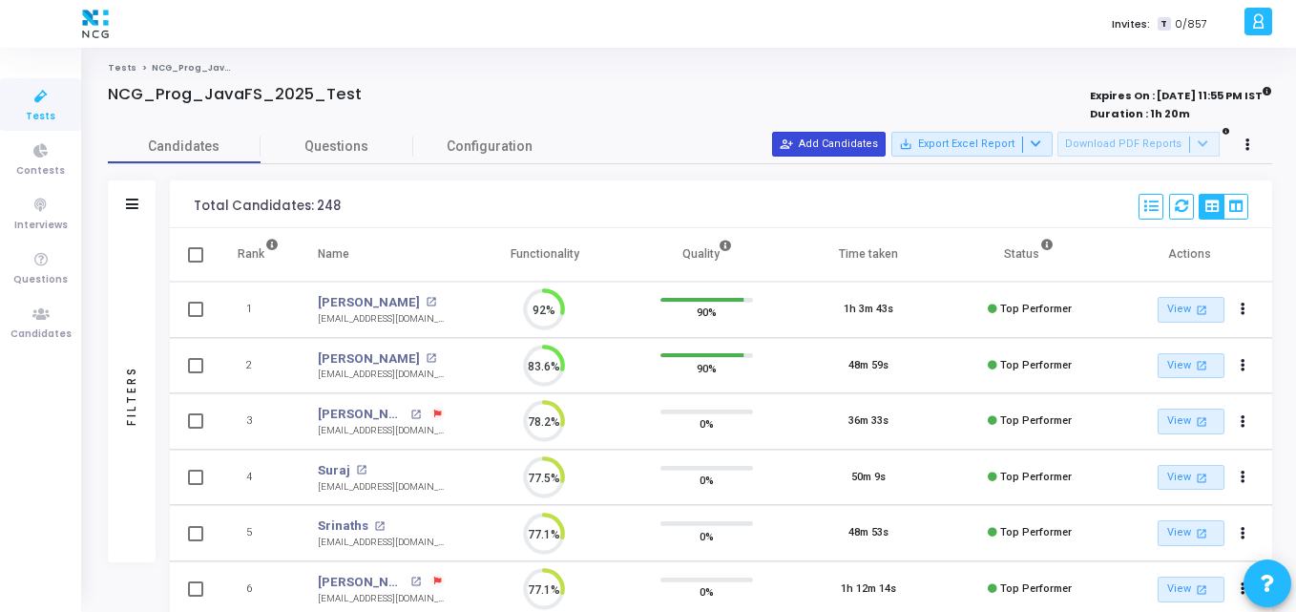
click at [869, 134] on button "person_add_alt Add Candidates" at bounding box center [829, 144] width 114 height 25
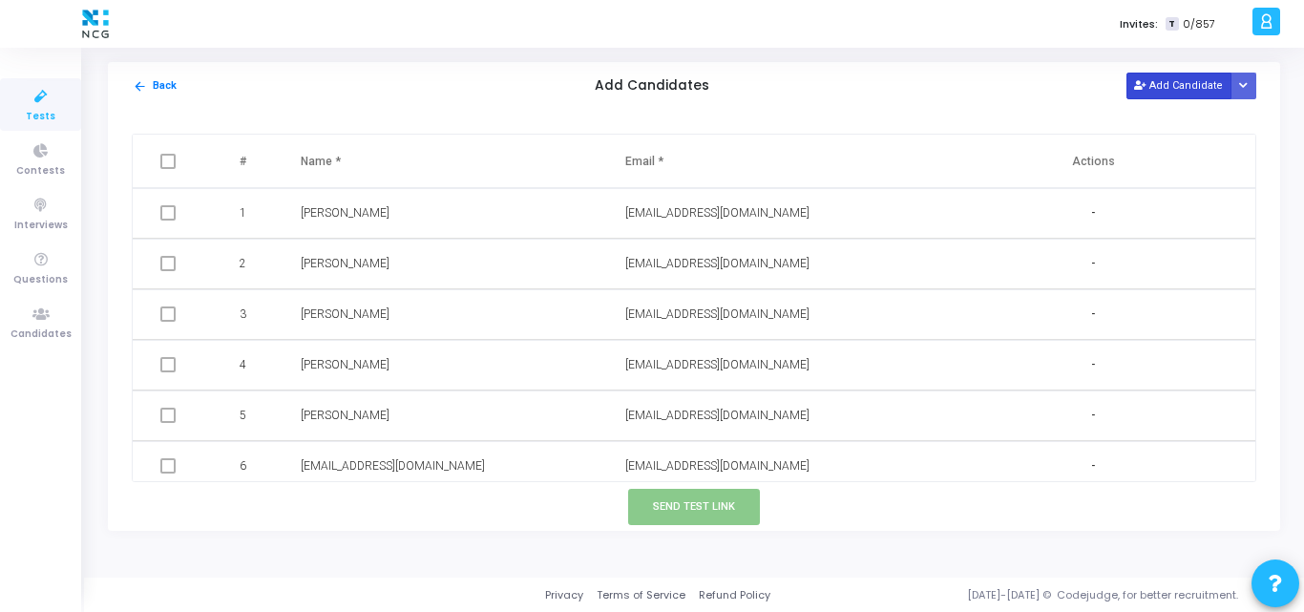
click at [1203, 73] on button "Add Candidate" at bounding box center [1178, 86] width 105 height 26
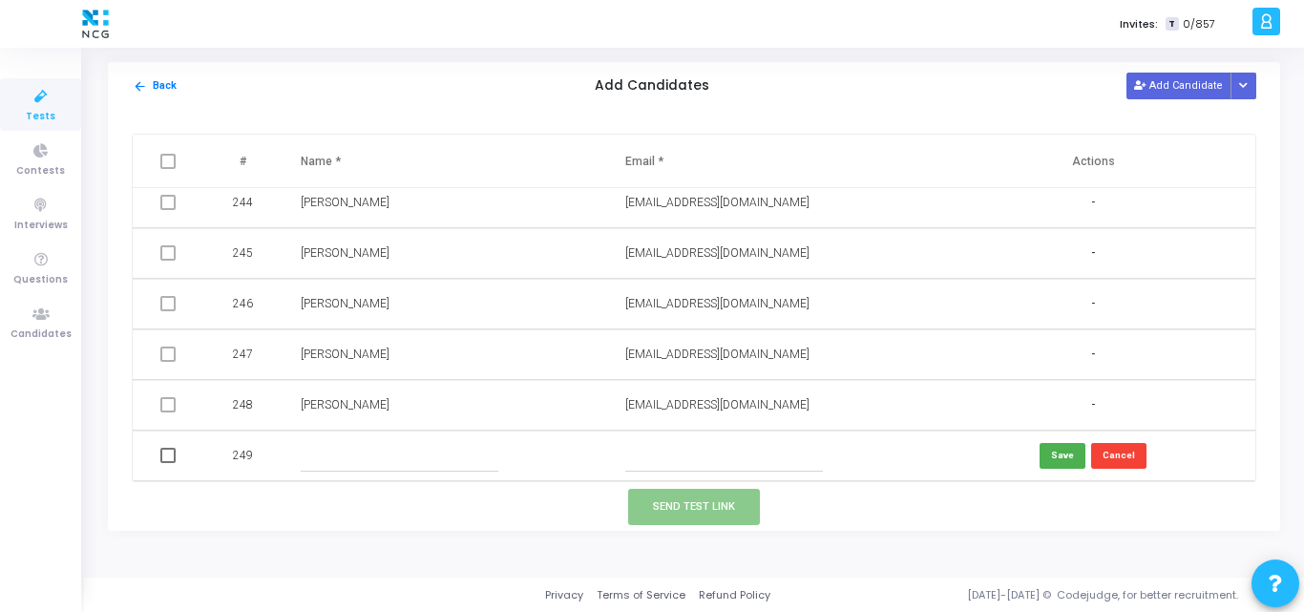
paste input "Smit Thakur"
click at [325, 451] on input "text" at bounding box center [400, 455] width 198 height 31
type input "Smit Thakur"
paste input "smitthakur@gmail.com"
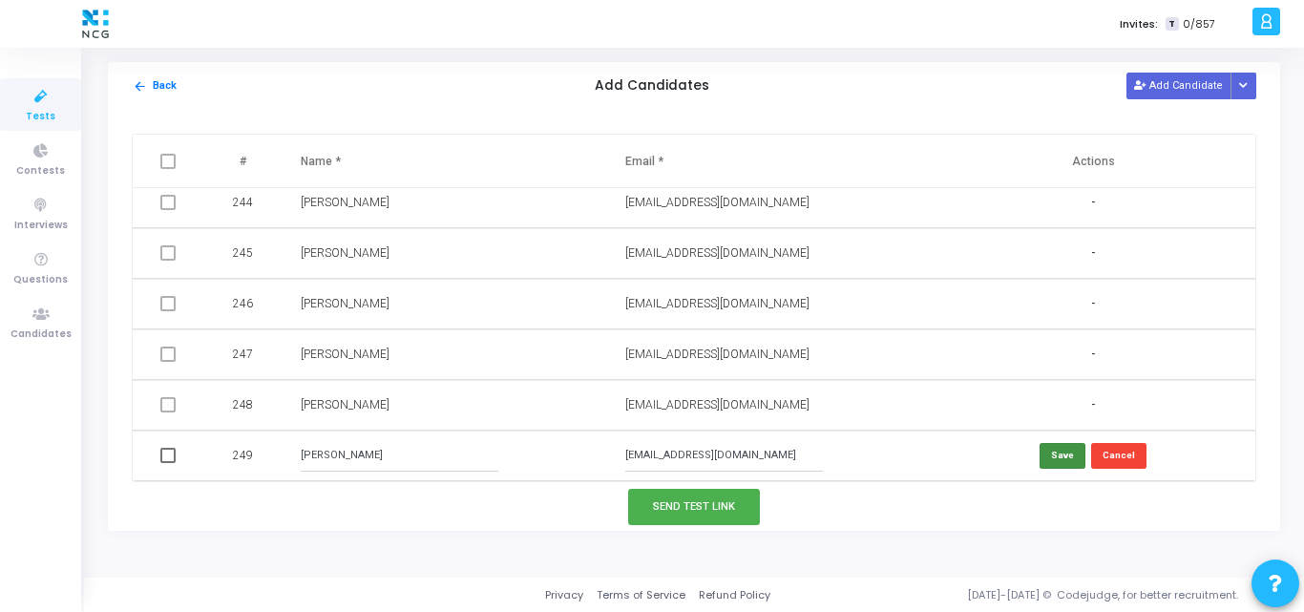
type input "smitthakur@gmail.com"
click at [1051, 457] on button "Save" at bounding box center [1062, 456] width 46 height 26
click at [1174, 96] on button "Add Candidate" at bounding box center [1178, 86] width 105 height 26
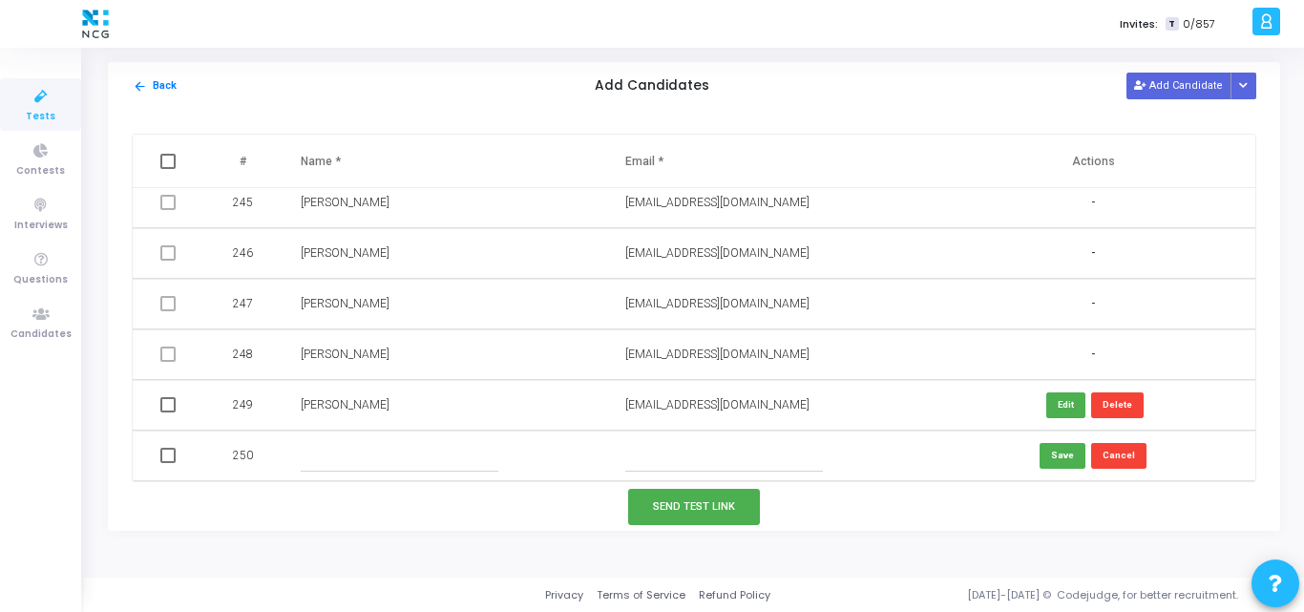
paste input "abhishek.kamble1993@gmail.com"
click at [645, 445] on input "abhishek.kamble1993@gmail.com" at bounding box center [724, 455] width 198 height 31
type input "abhishek.kamble1993@gmail.com"
click at [326, 452] on input "text" at bounding box center [400, 455] width 198 height 31
paste input "Abhishek Kamble"
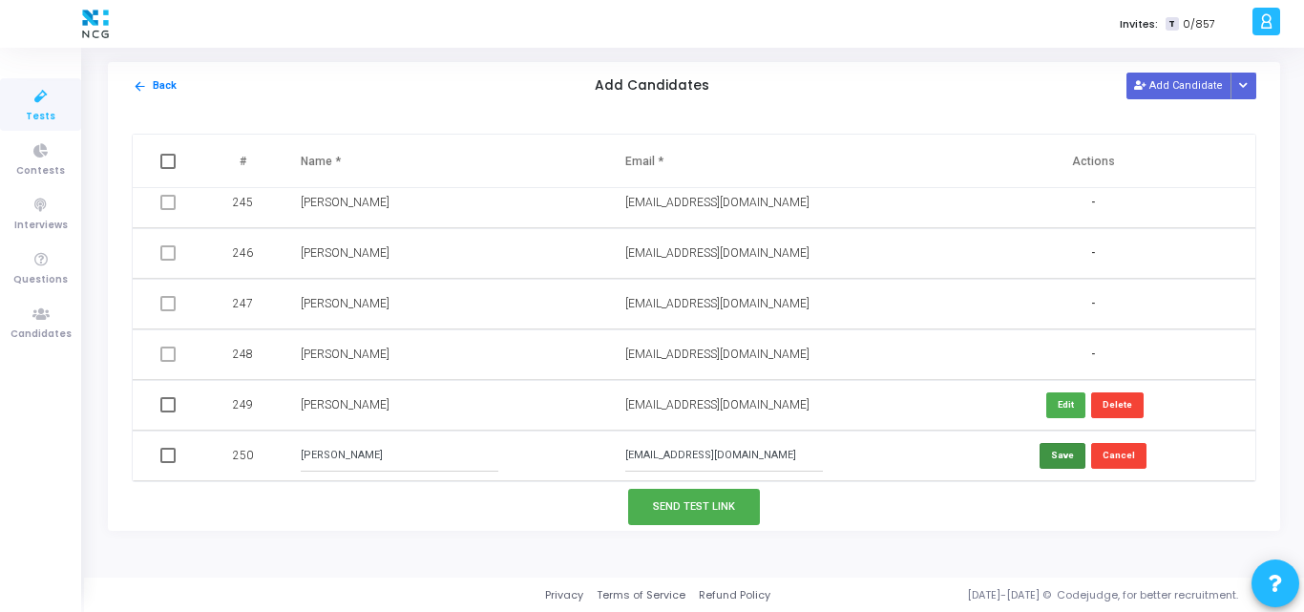
type input "Abhishek Kamble"
click at [1040, 458] on button "Save" at bounding box center [1062, 456] width 46 height 26
click at [161, 410] on span at bounding box center [167, 404] width 15 height 15
click at [167, 412] on input "checkbox" at bounding box center [167, 412] width 1 height 1
checkbox input "true"
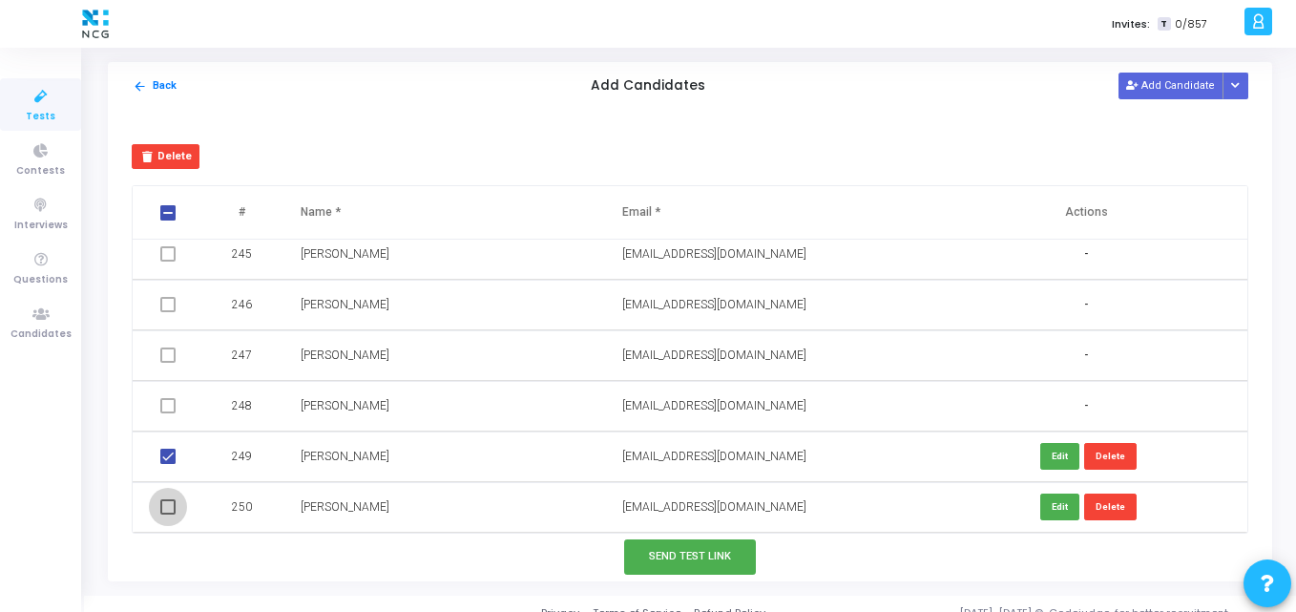
click at [160, 500] on span at bounding box center [167, 506] width 15 height 15
click at [167, 514] on input "checkbox" at bounding box center [167, 514] width 1 height 1
checkbox input "true"
click at [650, 551] on button "Send Test Link" at bounding box center [690, 556] width 132 height 35
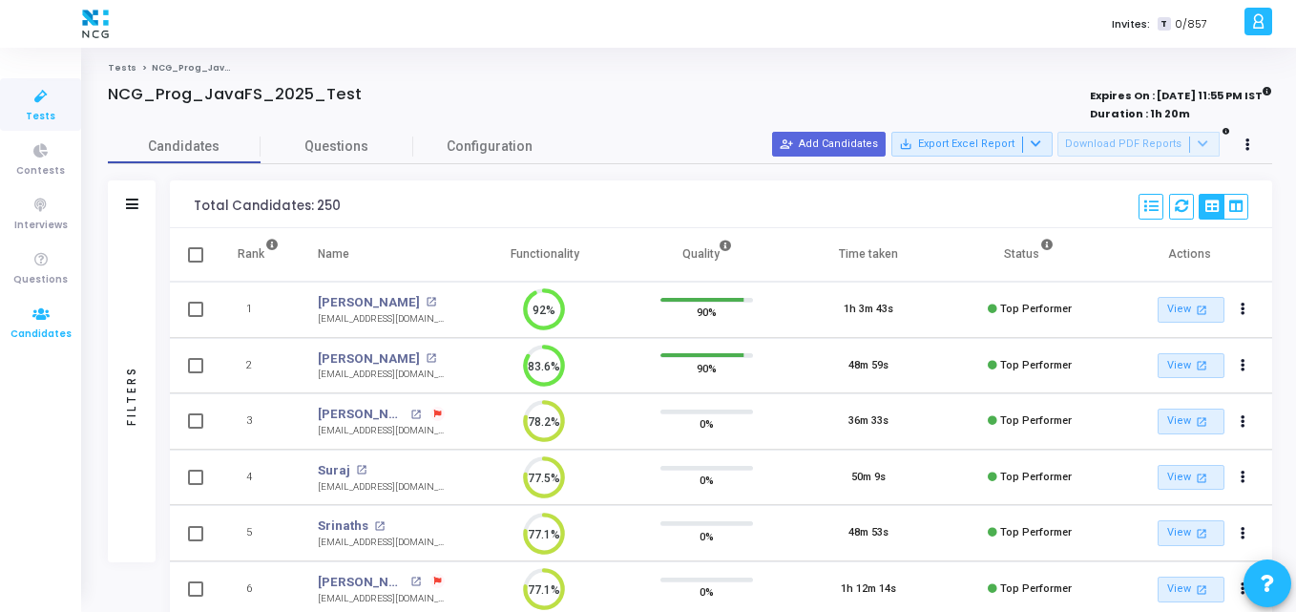
click at [43, 313] on icon at bounding box center [41, 315] width 40 height 24
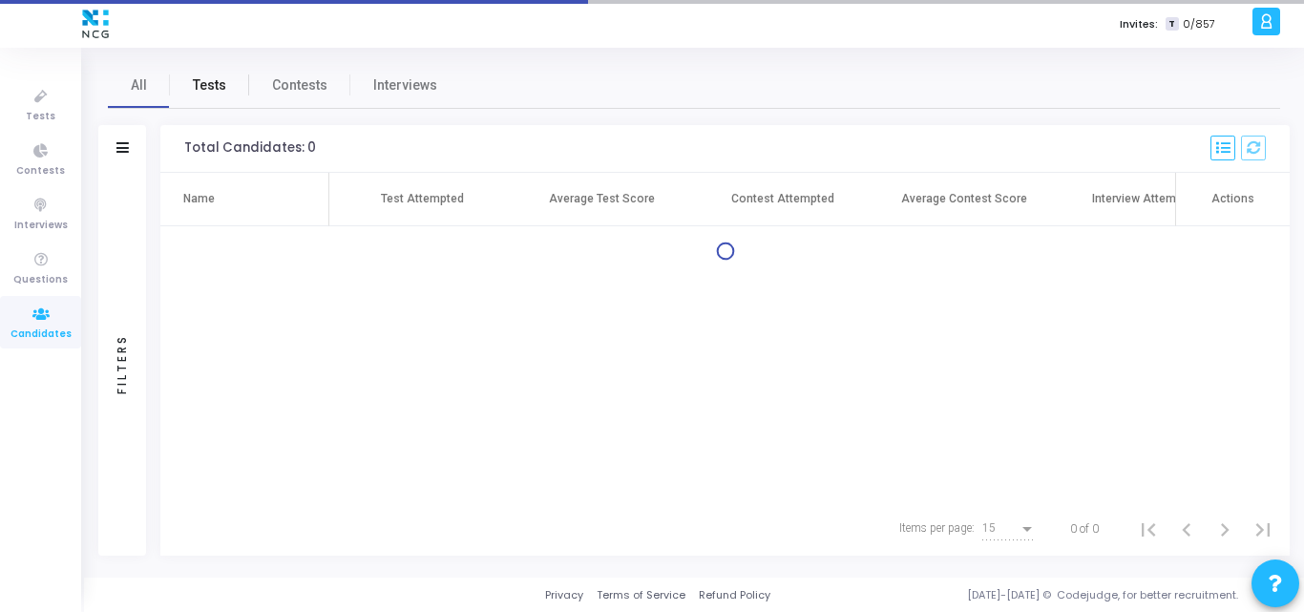
click at [210, 87] on span "Tests" at bounding box center [209, 85] width 33 height 20
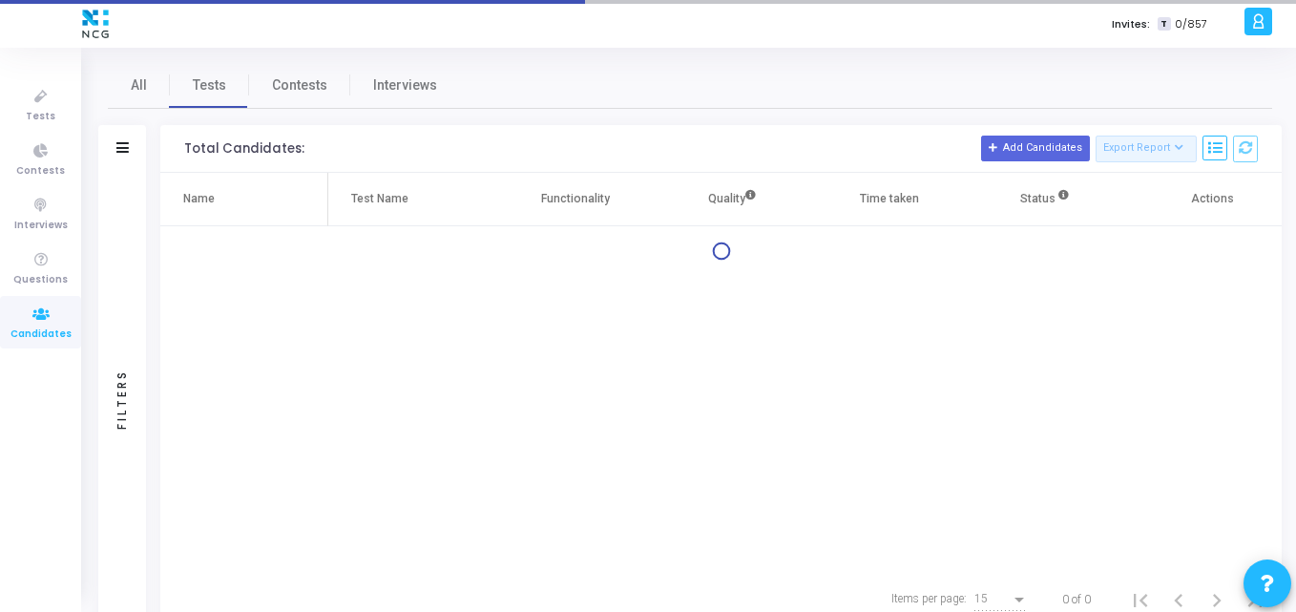
click at [131, 146] on div "Filters" at bounding box center [122, 149] width 48 height 48
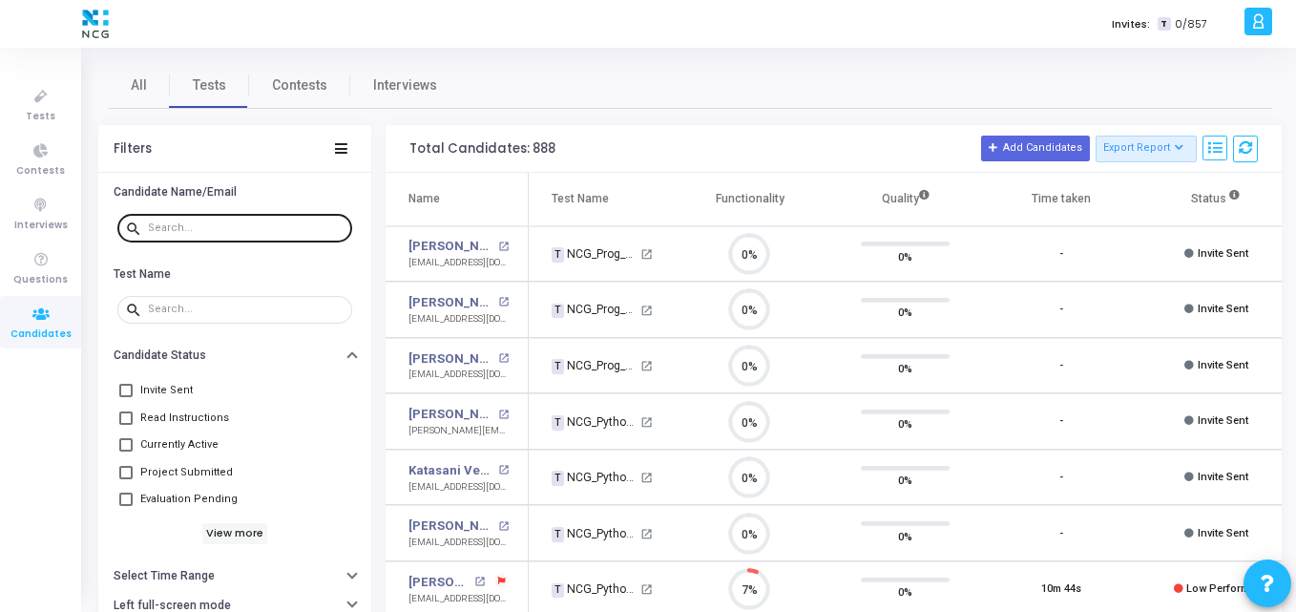
scroll to position [40, 49]
click at [204, 234] on div at bounding box center [246, 227] width 197 height 31
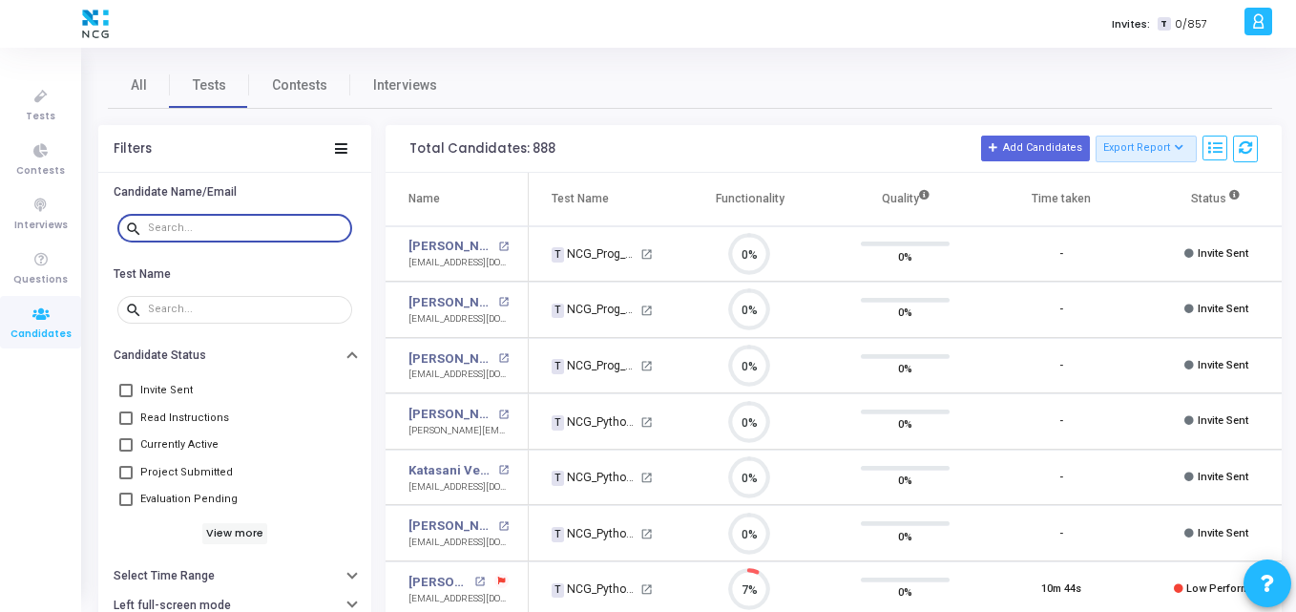
paste input "neerajpal9892@gmail.com"
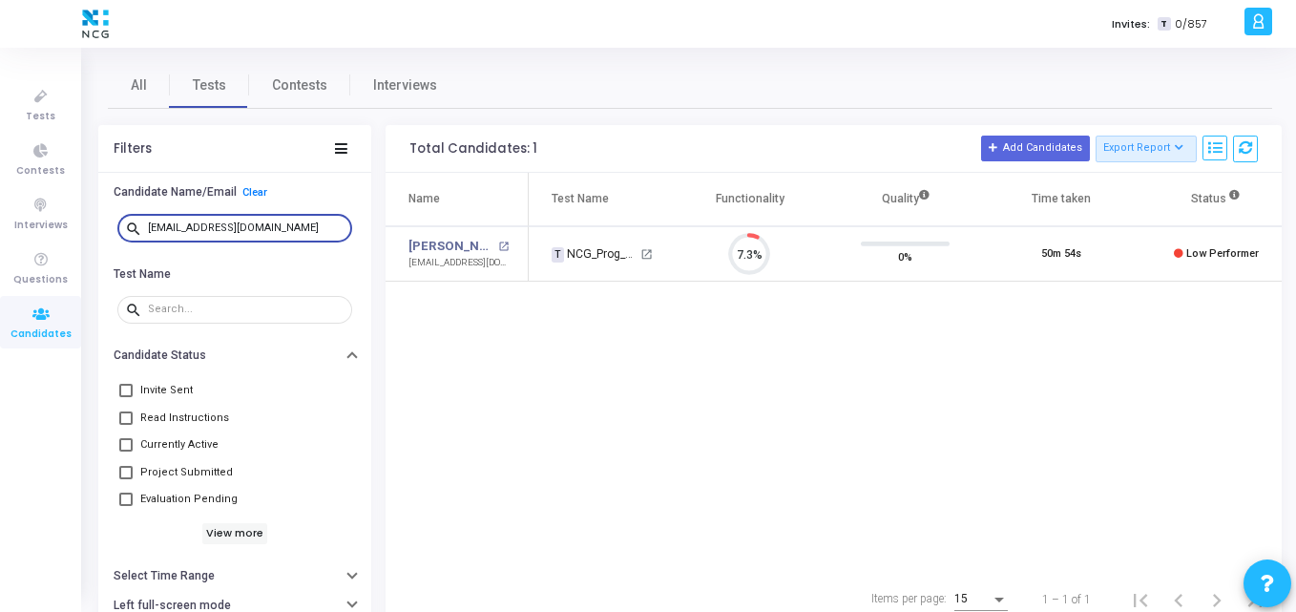
type input "neerajpal9892@gmail.com"
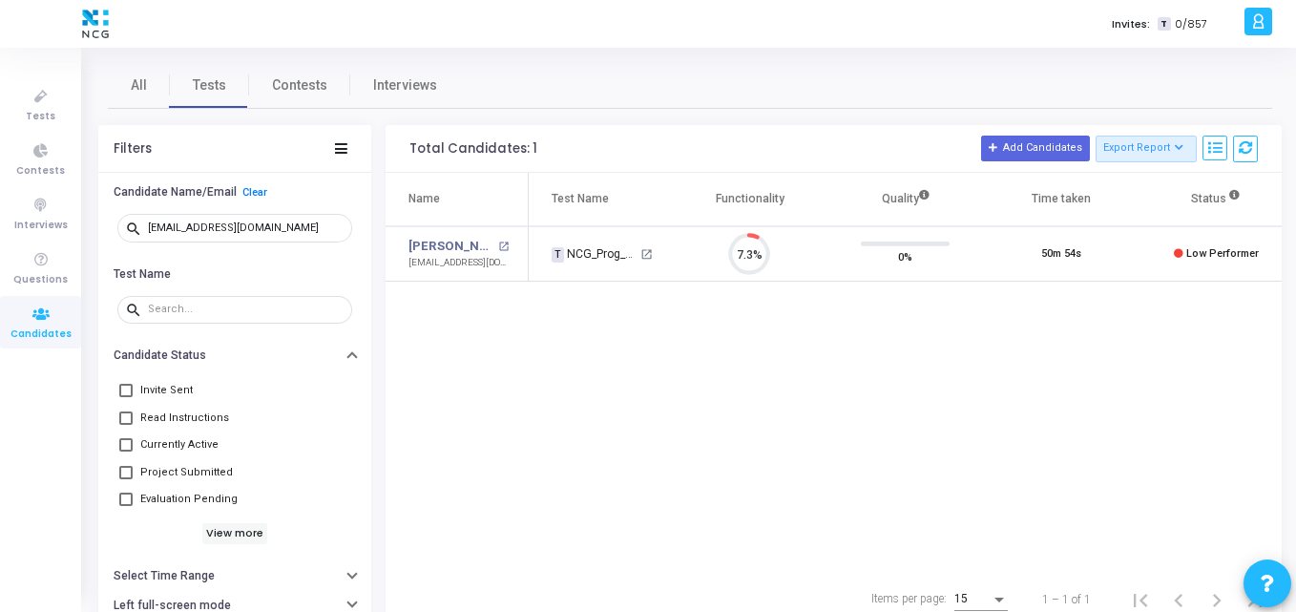
click at [806, 318] on div "Name Test Name Functionality Quality Time taken Status Actions Neeraj Pal open_…" at bounding box center [834, 373] width 896 height 400
click at [51, 324] on icon at bounding box center [41, 315] width 40 height 24
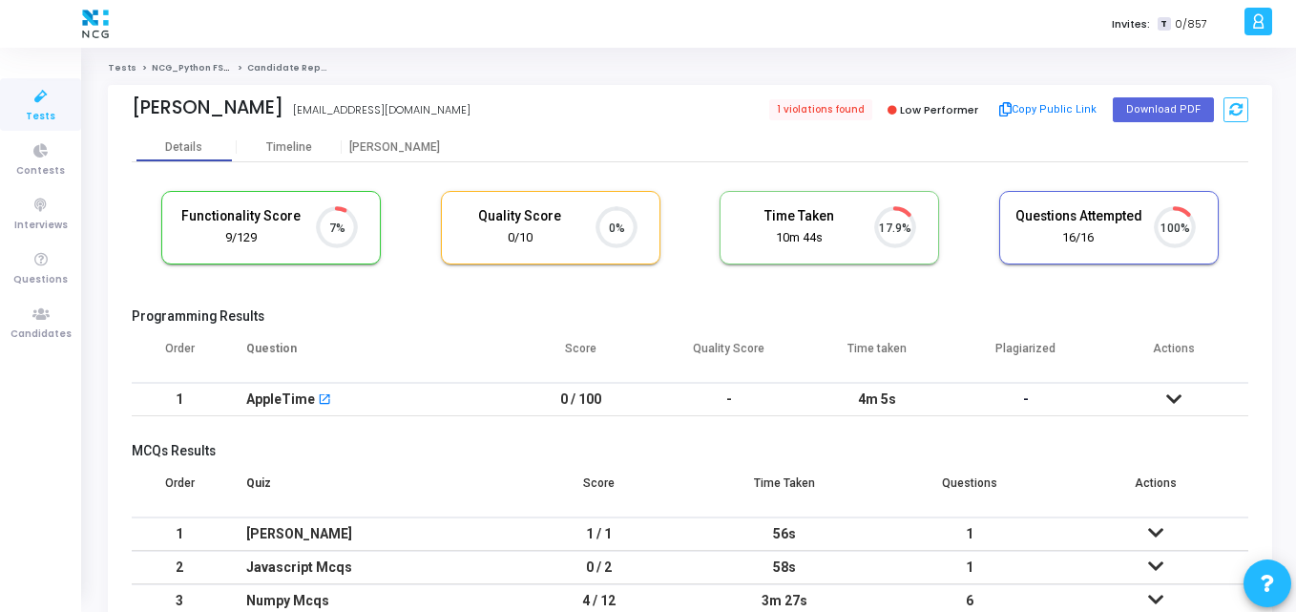
scroll to position [9, 9]
drag, startPoint x: 271, startPoint y: 107, endPoint x: 132, endPoint y: 110, distance: 139.4
click at [132, 110] on div "Nishant Verma developer.nishantverma@gmail.com" at bounding box center [406, 110] width 549 height 28
copy div "Nishant Verma"
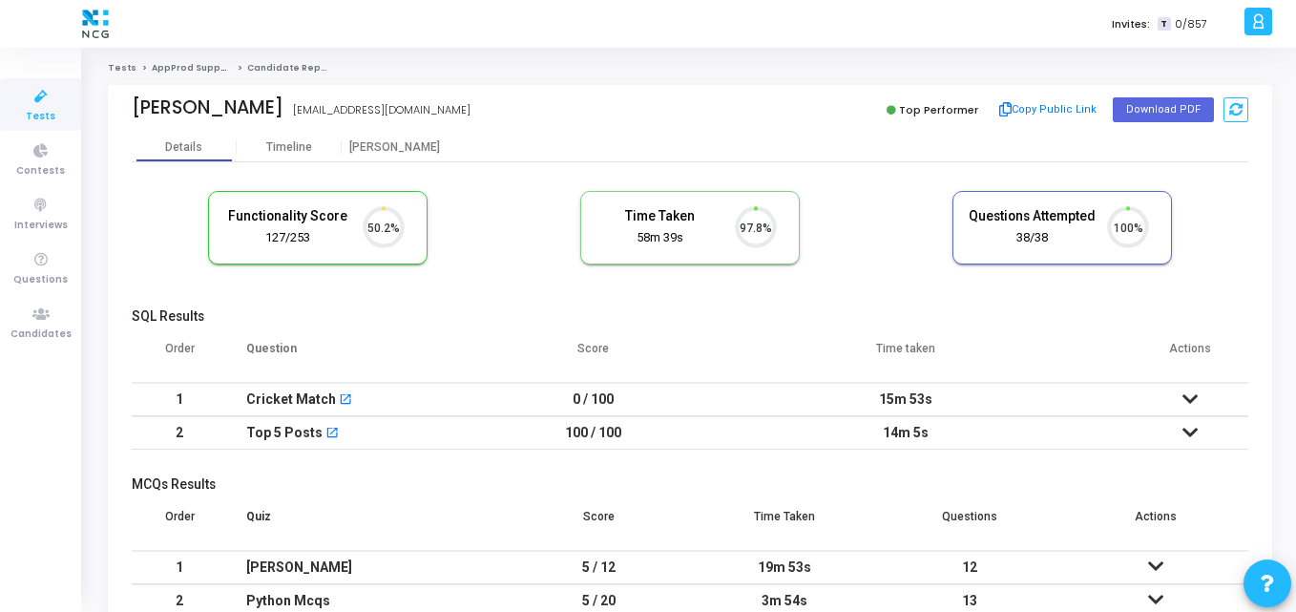
scroll to position [40, 49]
click at [1138, 106] on button "Download PDF" at bounding box center [1163, 109] width 101 height 25
drag, startPoint x: 333, startPoint y: 106, endPoint x: 124, endPoint y: 110, distance: 209.1
click at [124, 110] on div "Ganesh M Choudhari Ganesh M Choudhari ganeshchoudhari4747@gmail.com Top Perform…" at bounding box center [690, 109] width 1164 height 48
copy div "Ganesh M Choudhari Ganesh M Choudhari"
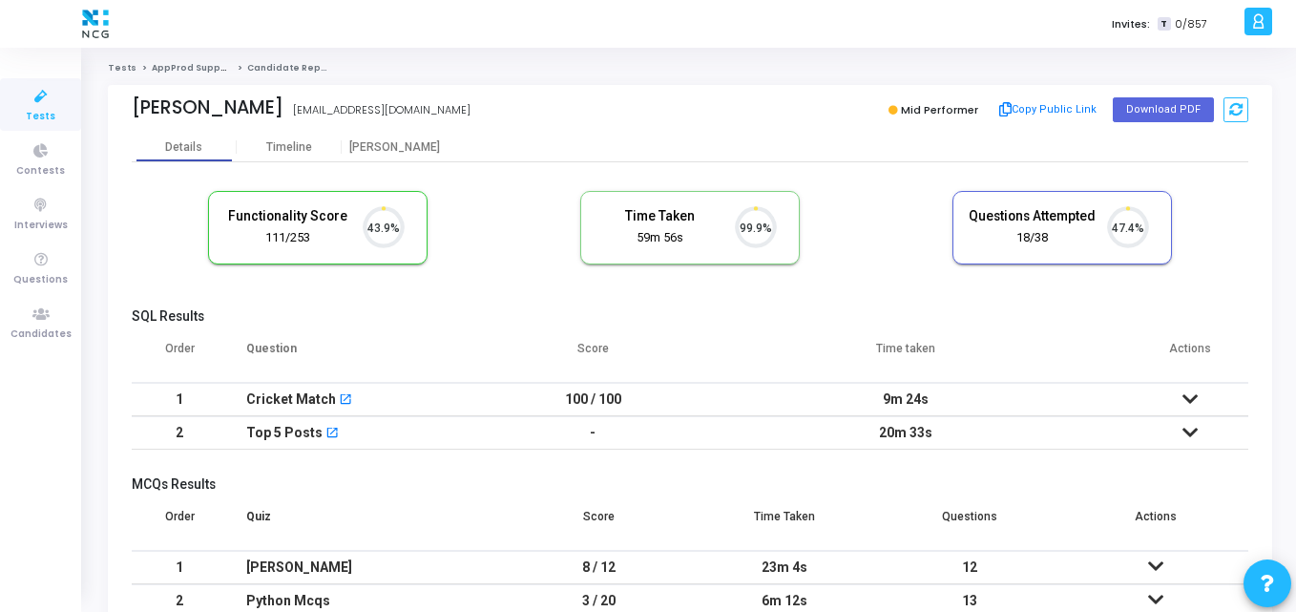
scroll to position [40, 49]
click at [471, 282] on div "Functionality Score 111/253 43.9% Time Taken calculated once the test is comple…" at bounding box center [690, 237] width 1117 height 112
click at [1140, 118] on button "Download PDF" at bounding box center [1163, 109] width 101 height 25
drag, startPoint x: 296, startPoint y: 109, endPoint x: 98, endPoint y: 92, distance: 198.3
click at [98, 92] on div "Namira Shikalgar noorinamira15@gmail.com Mid Performer Copy Public Link Downloa…" at bounding box center [689, 396] width 1183 height 623
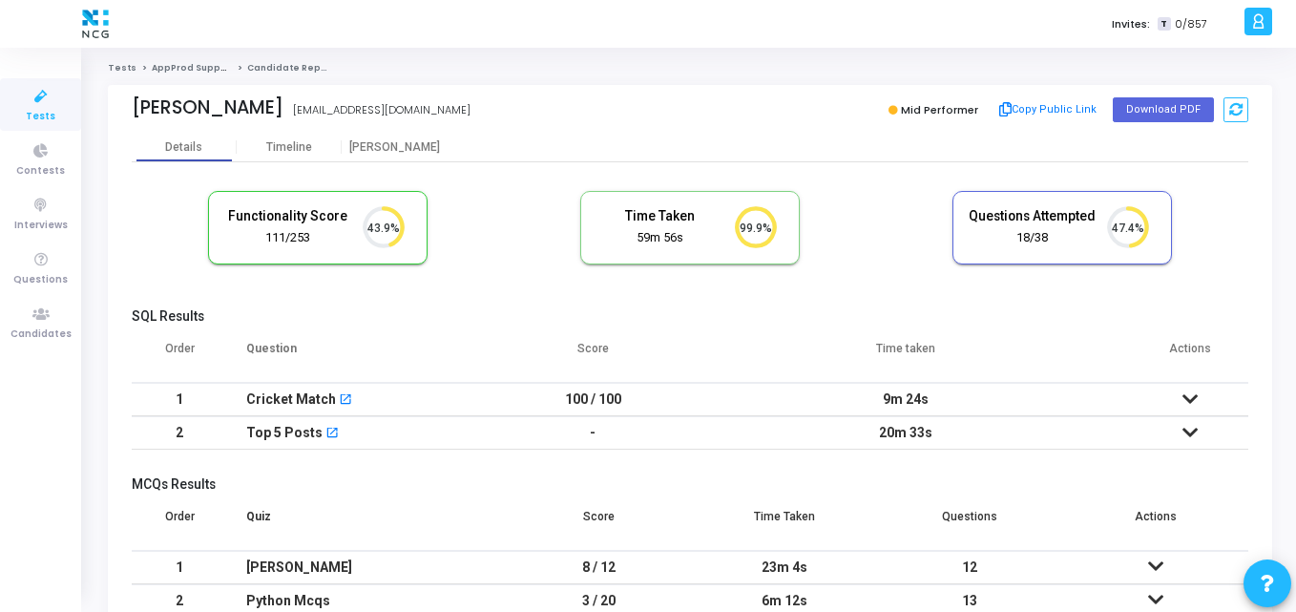
copy div "Namira Shikalgar"
click at [305, 53] on div "Tests AppProd Support_NCG_L3 Candidate Report Namira Shikalgar noorinamira15@gm…" at bounding box center [690, 383] width 1212 height 671
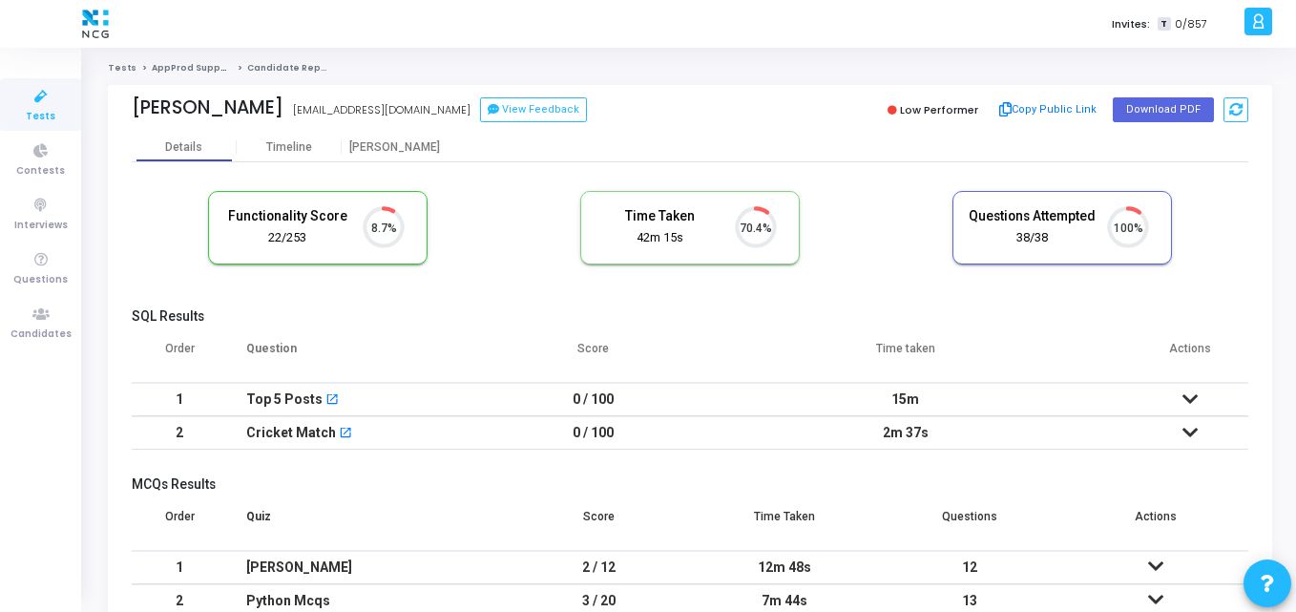
scroll to position [40, 49]
drag, startPoint x: 244, startPoint y: 115, endPoint x: 114, endPoint y: 98, distance: 131.9
click at [114, 98] on div "[PERSON_NAME] [EMAIL_ADDRESS][DOMAIN_NAME] View Feedback Low Performer Copy Pub…" at bounding box center [690, 109] width 1164 height 48
copy div "[PERSON_NAME]"
